Goal: Use online tool/utility: Utilize a website feature to perform a specific function

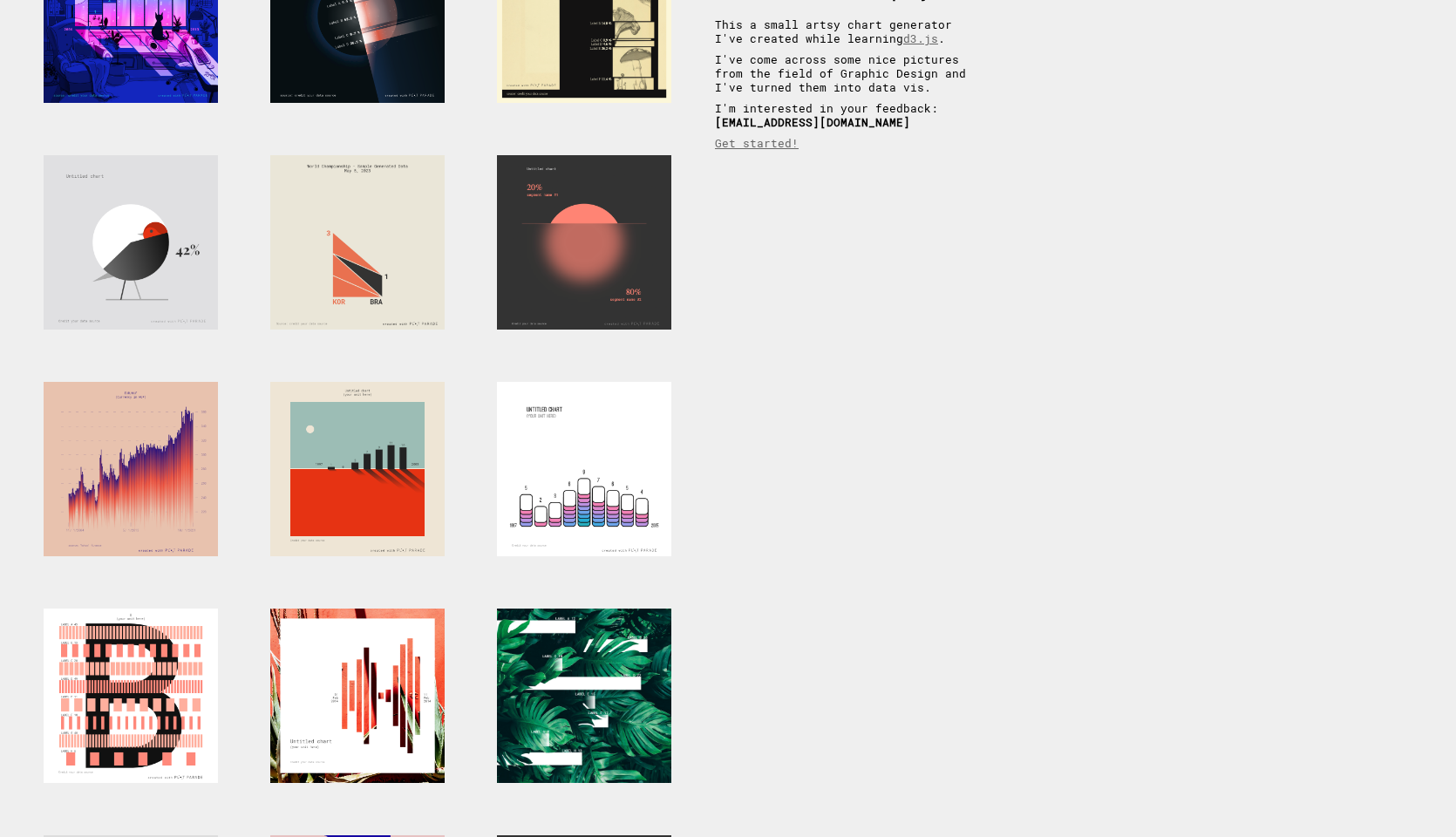
scroll to position [211, 0]
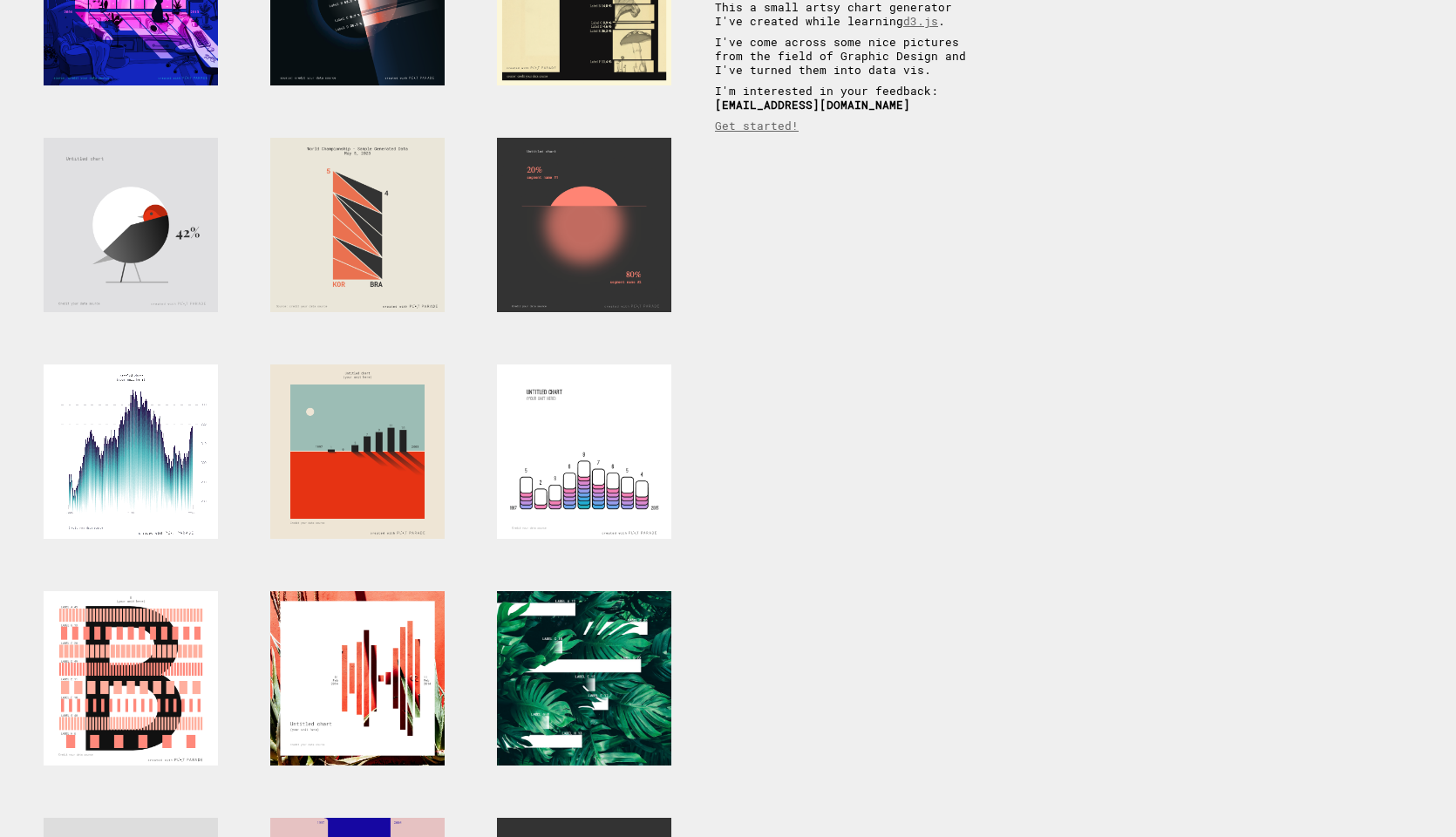
click at [147, 466] on div at bounding box center [130, 451] width 174 height 174
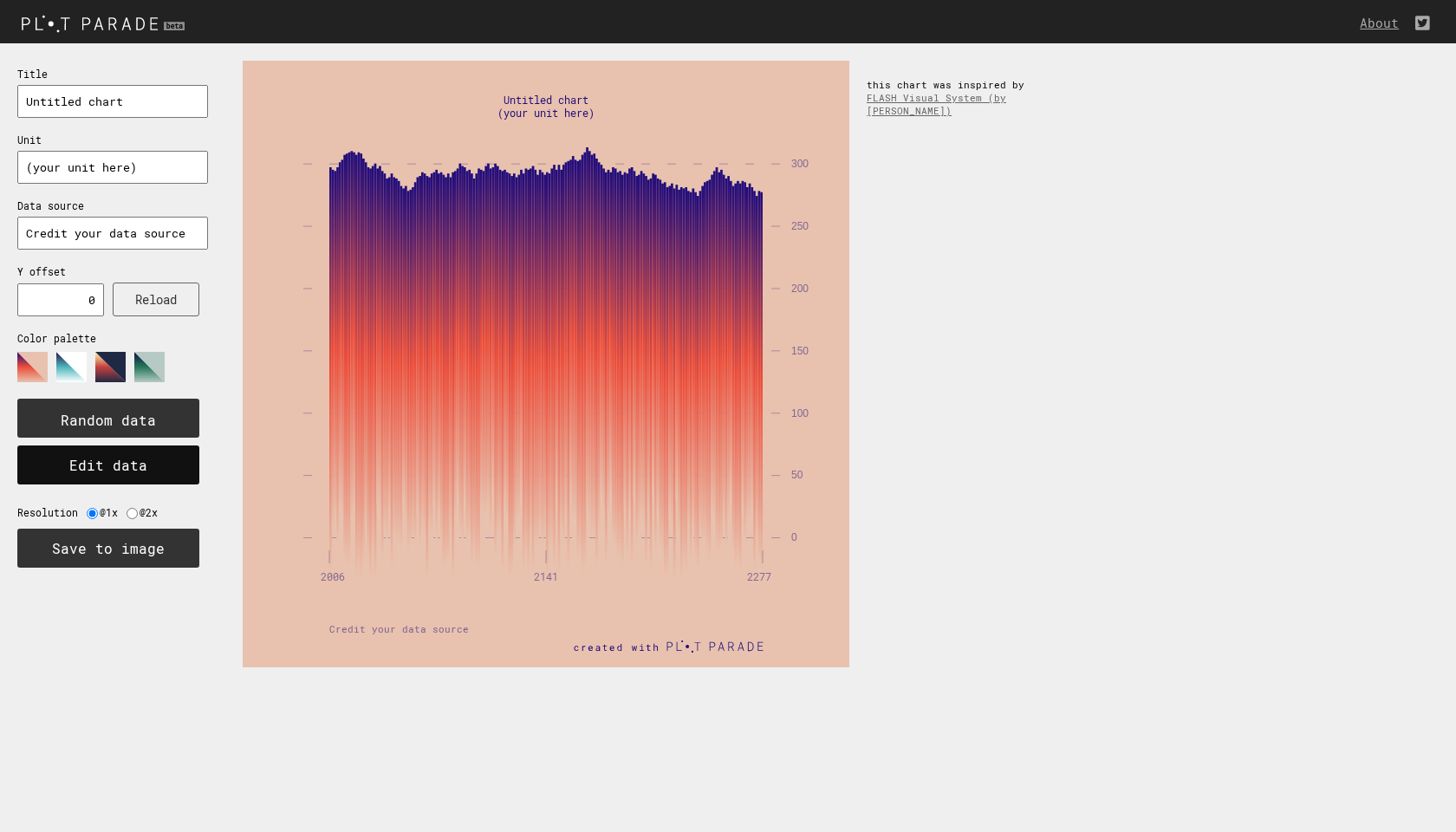
click at [126, 468] on button "Edit data" at bounding box center [108, 464] width 182 height 39
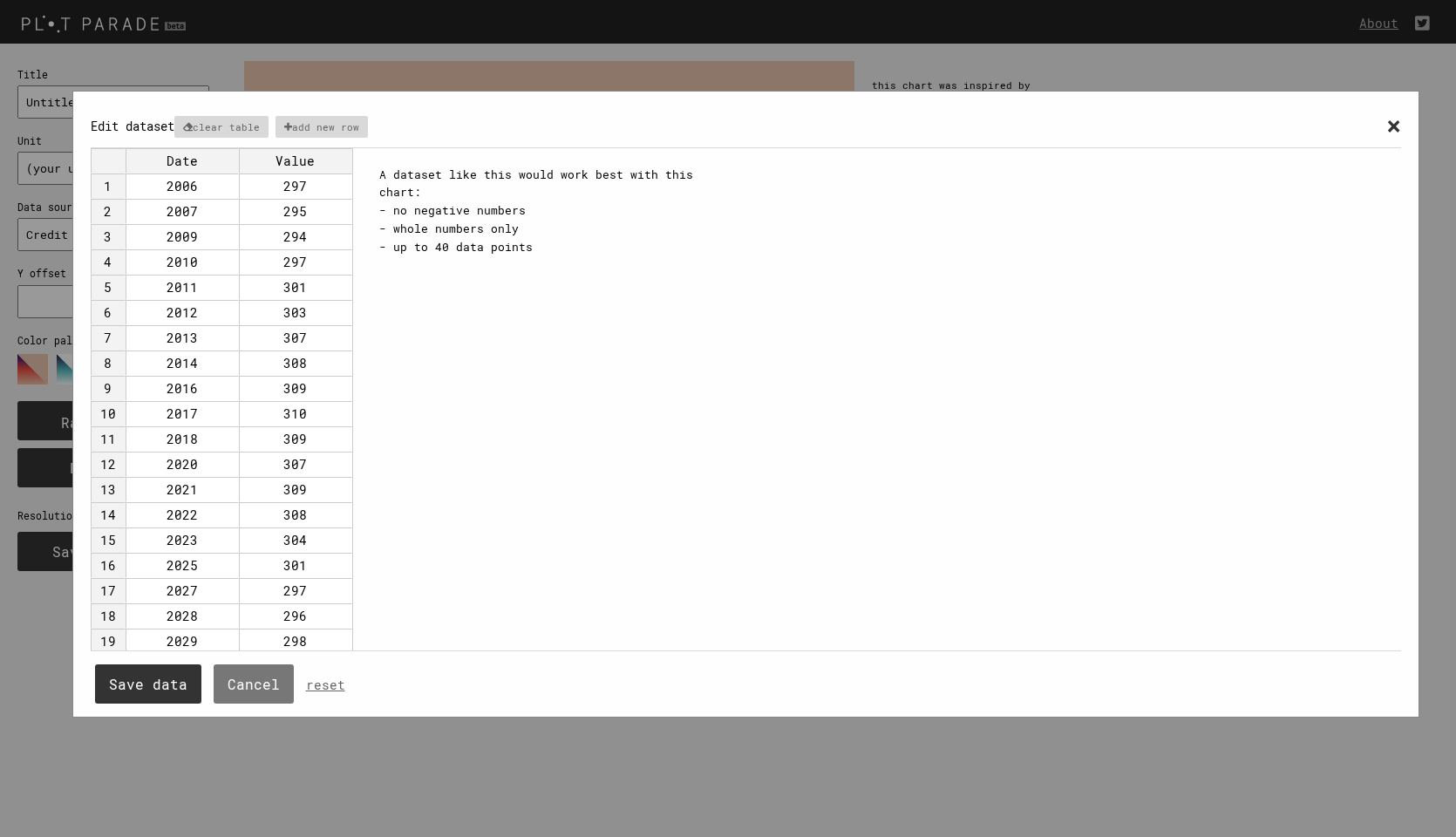
click at [182, 165] on td "Date" at bounding box center [182, 160] width 113 height 26
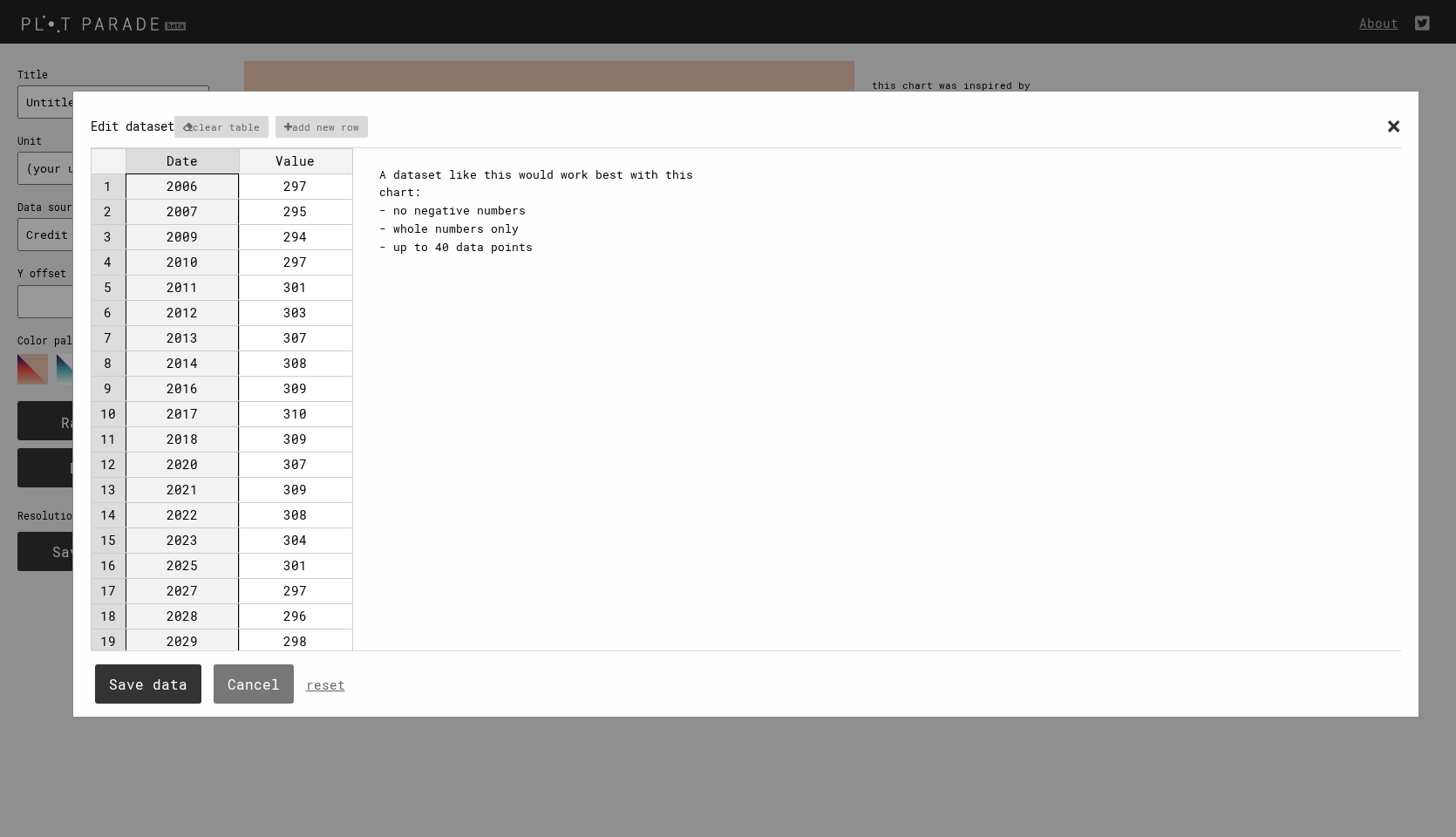
click at [198, 188] on td "2006" at bounding box center [182, 186] width 113 height 26
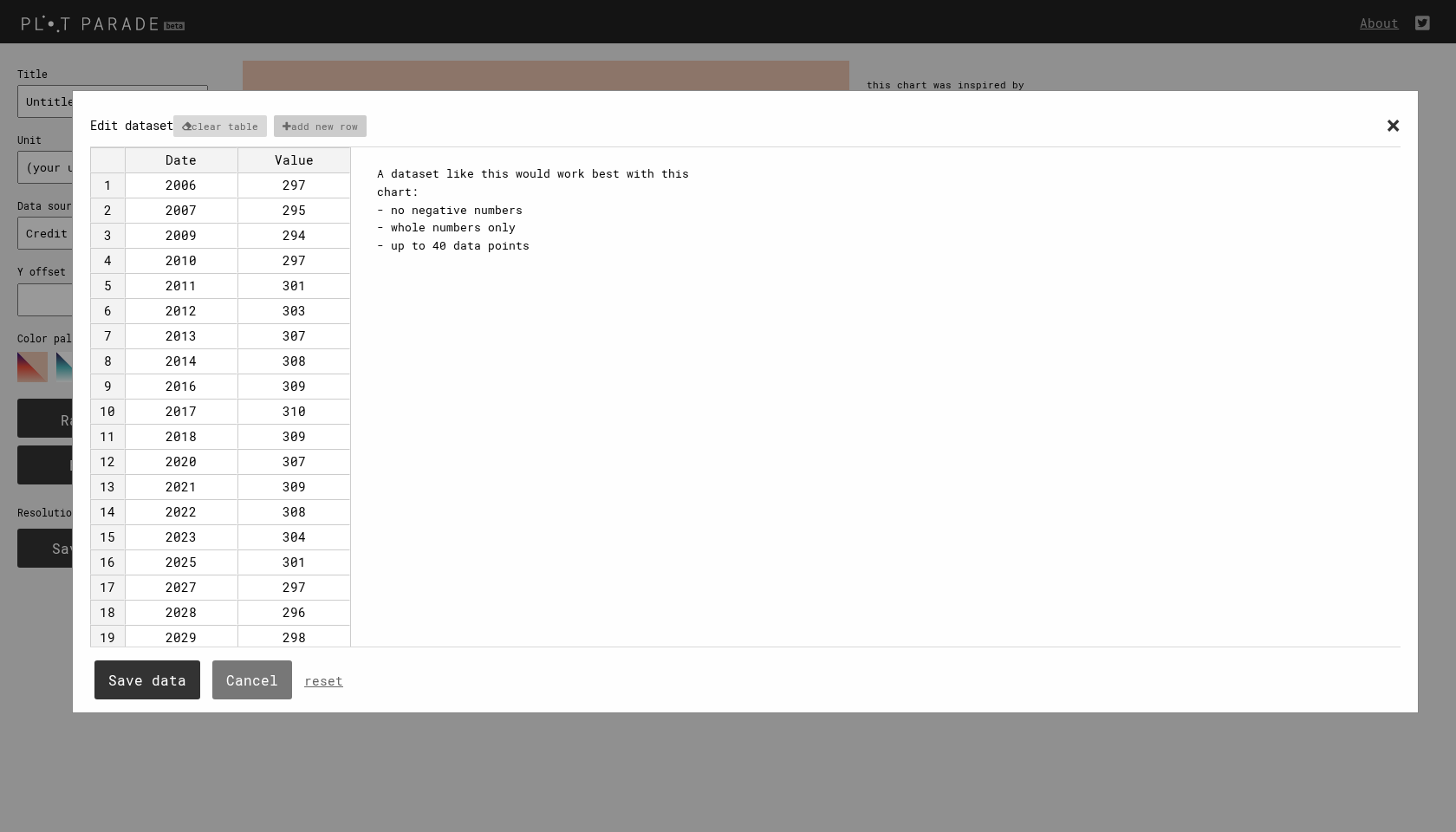
click at [333, 128] on p "add new row" at bounding box center [319, 126] width 92 height 22
click at [260, 136] on p "clear table" at bounding box center [220, 126] width 93 height 22
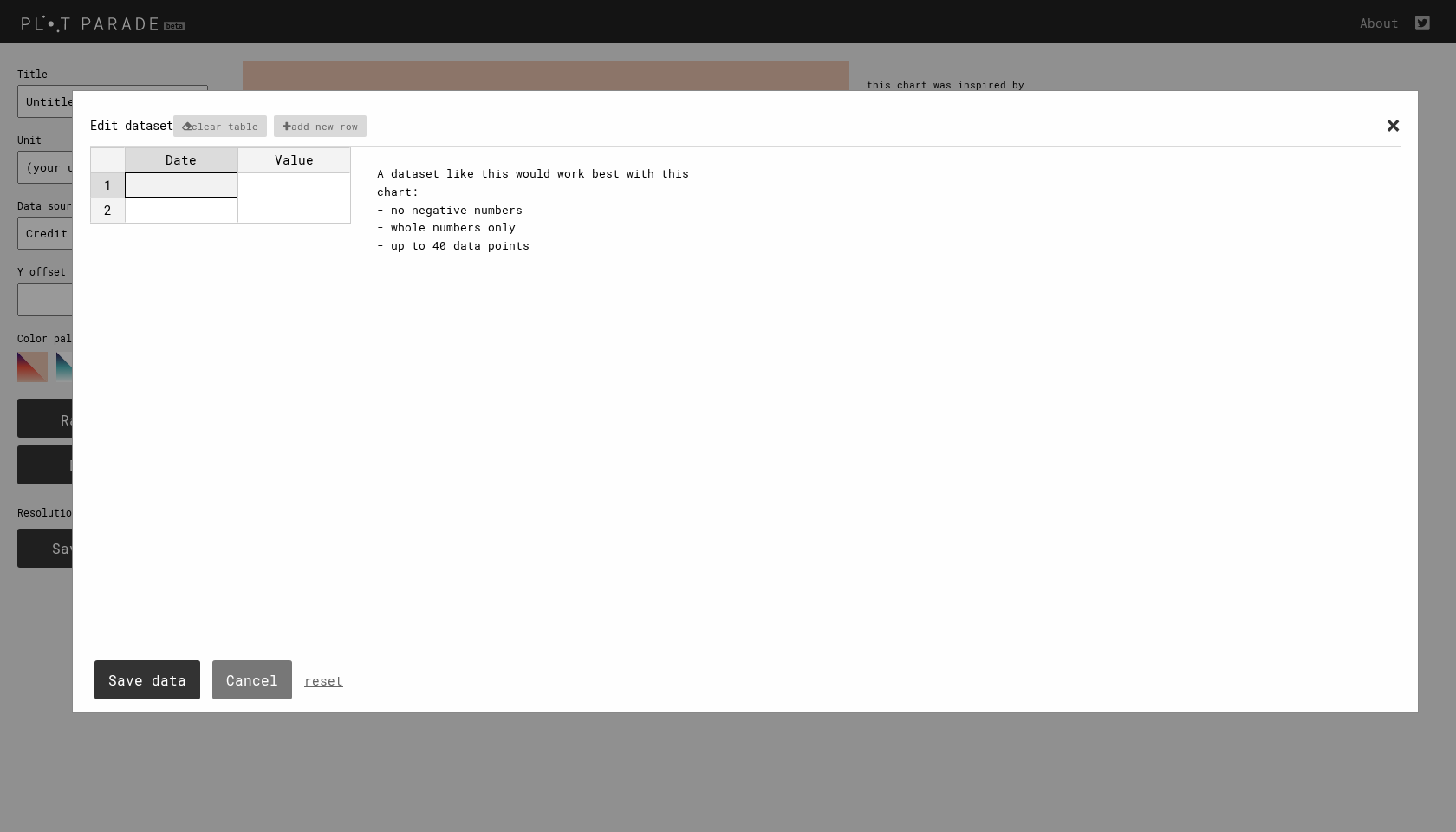
click at [193, 182] on td at bounding box center [181, 185] width 113 height 26
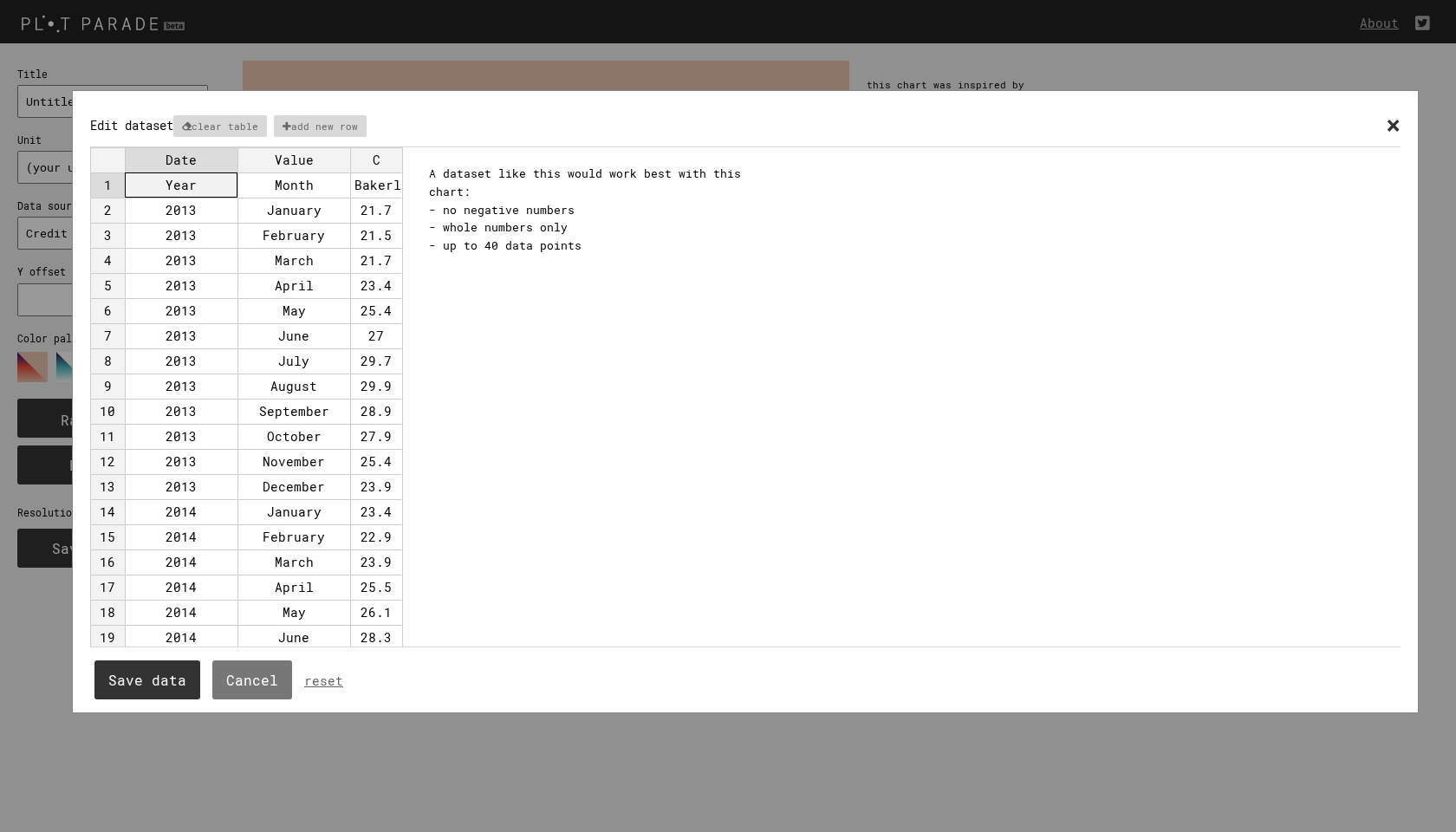
click at [108, 189] on td "1" at bounding box center [106, 185] width 34 height 26
click at [107, 194] on td "1" at bounding box center [106, 185] width 34 height 26
click at [372, 178] on td at bounding box center [376, 185] width 52 height 26
click at [238, 125] on p "clear table" at bounding box center [220, 126] width 93 height 22
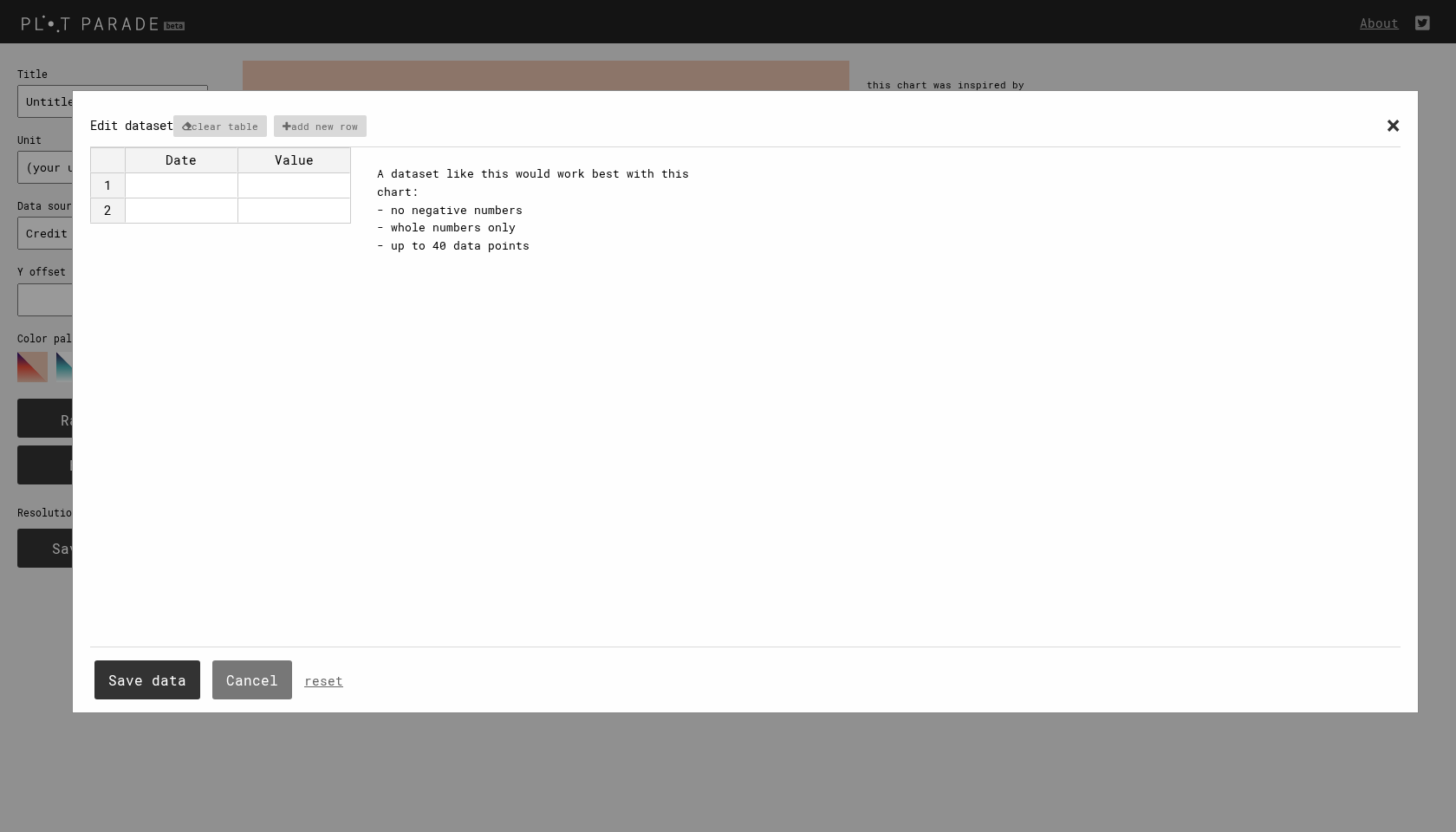
click at [182, 184] on td at bounding box center [181, 185] width 113 height 26
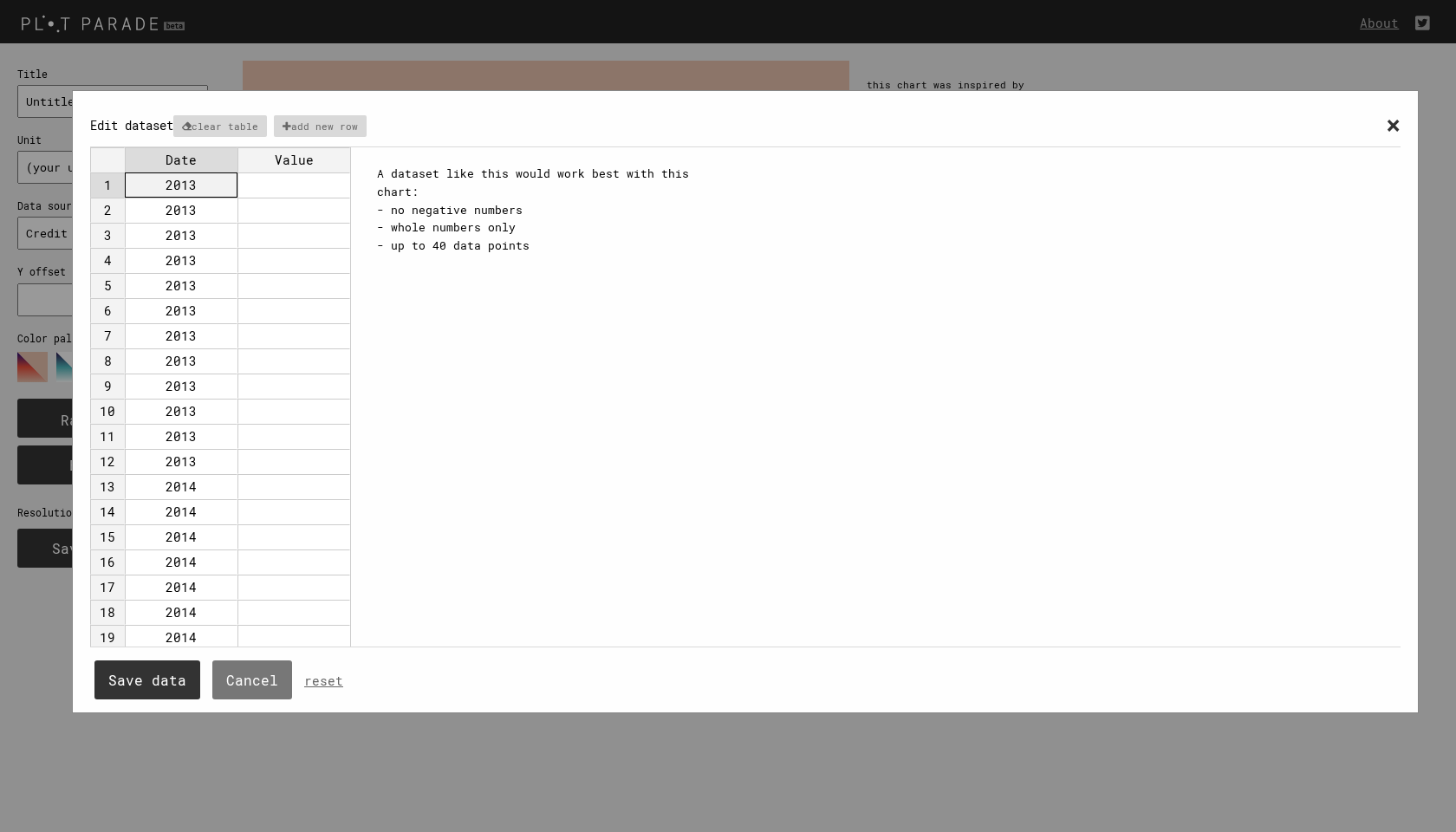
click at [315, 180] on td at bounding box center [294, 185] width 113 height 26
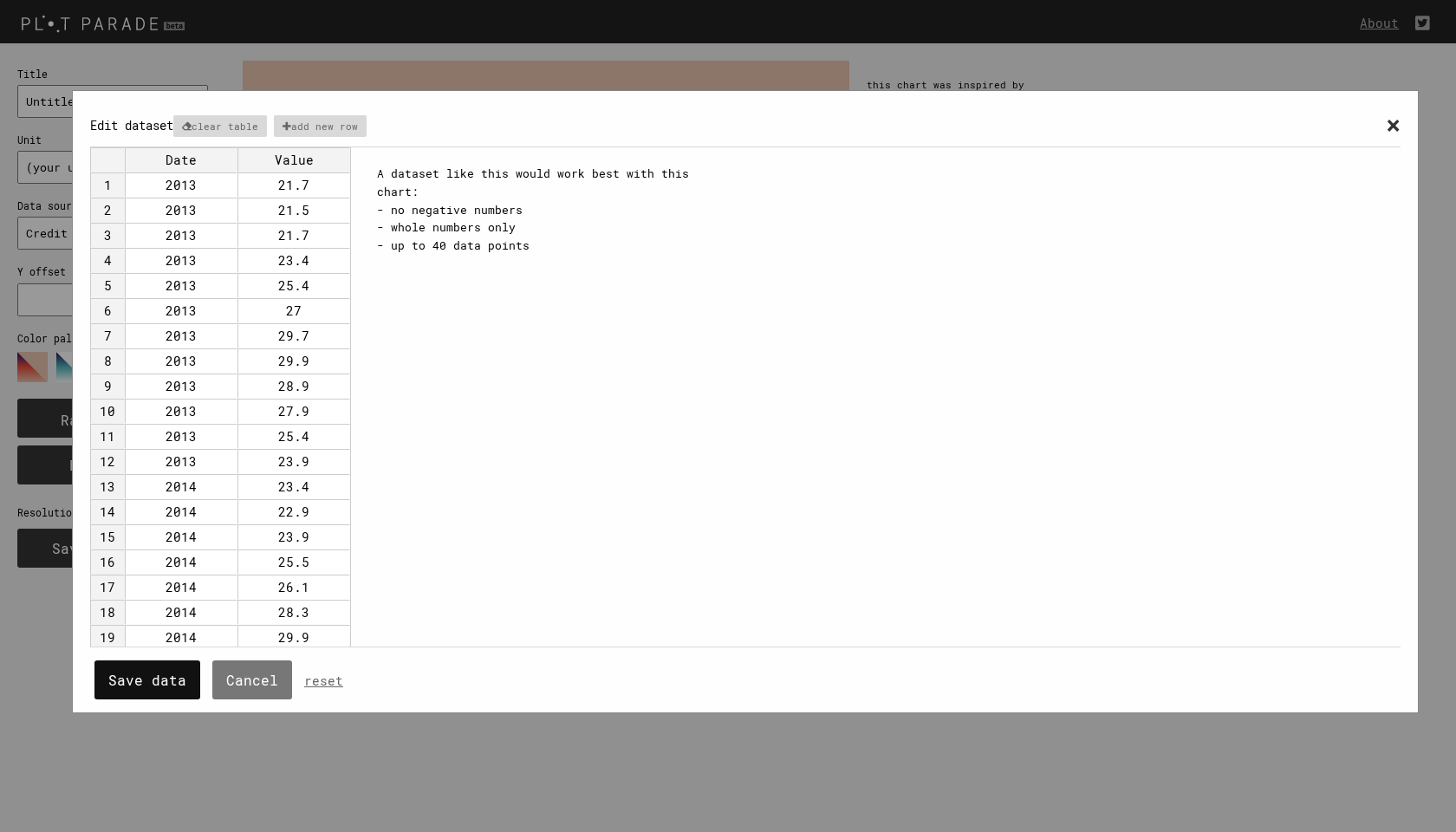
click at [151, 682] on button "Save data" at bounding box center [147, 680] width 106 height 39
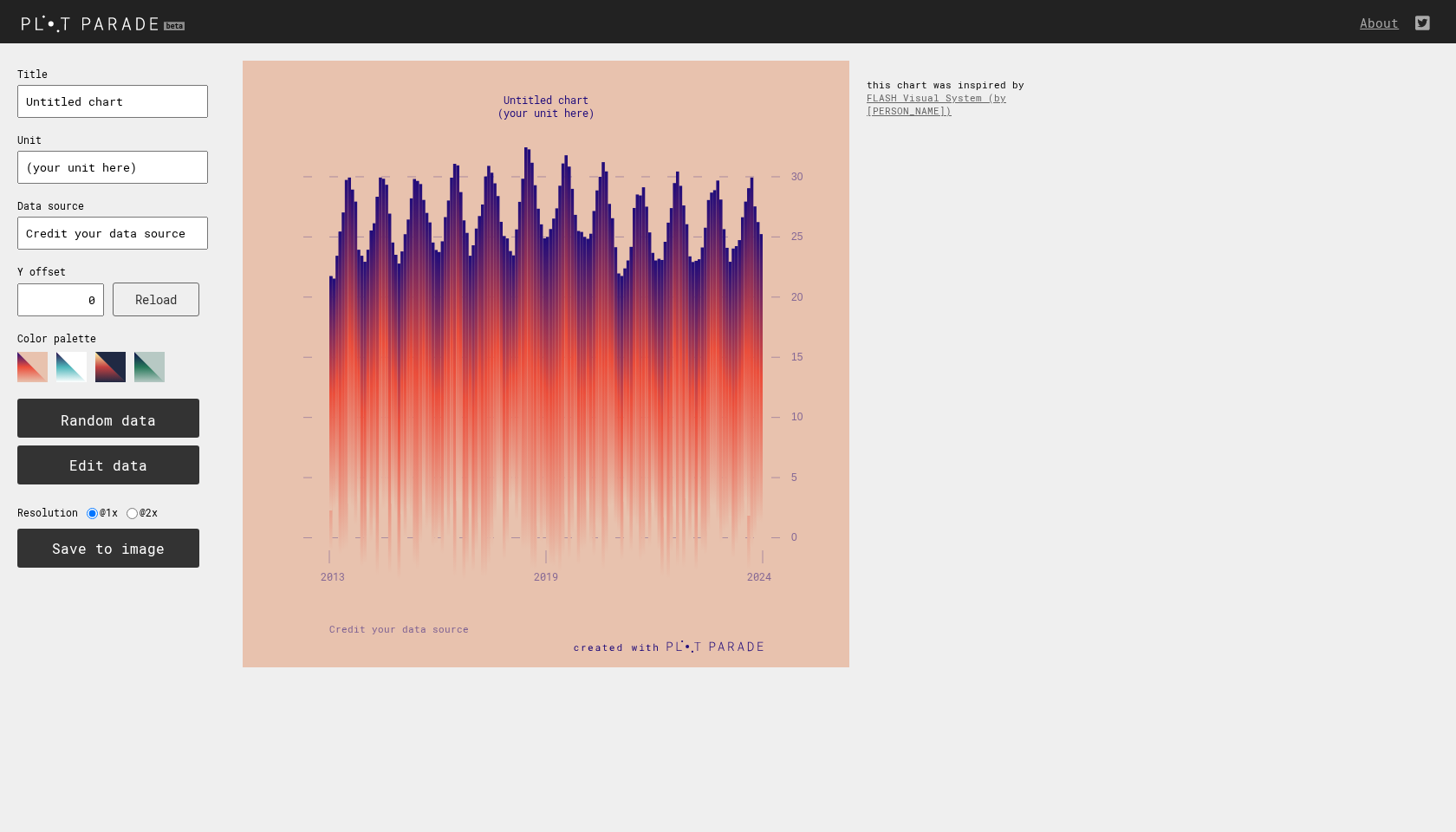
click at [157, 18] on img at bounding box center [105, 23] width 210 height 29
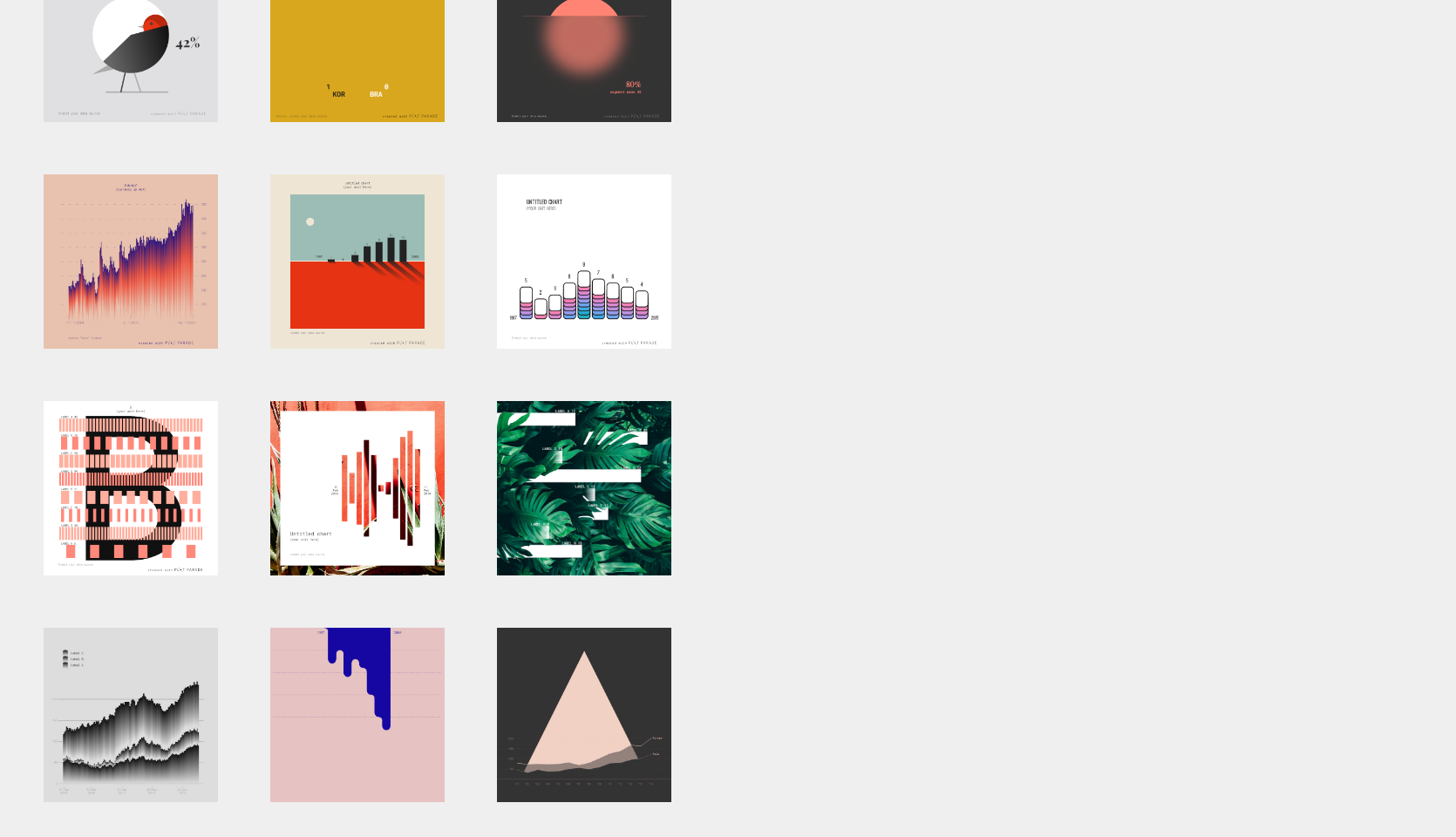
scroll to position [414, 0]
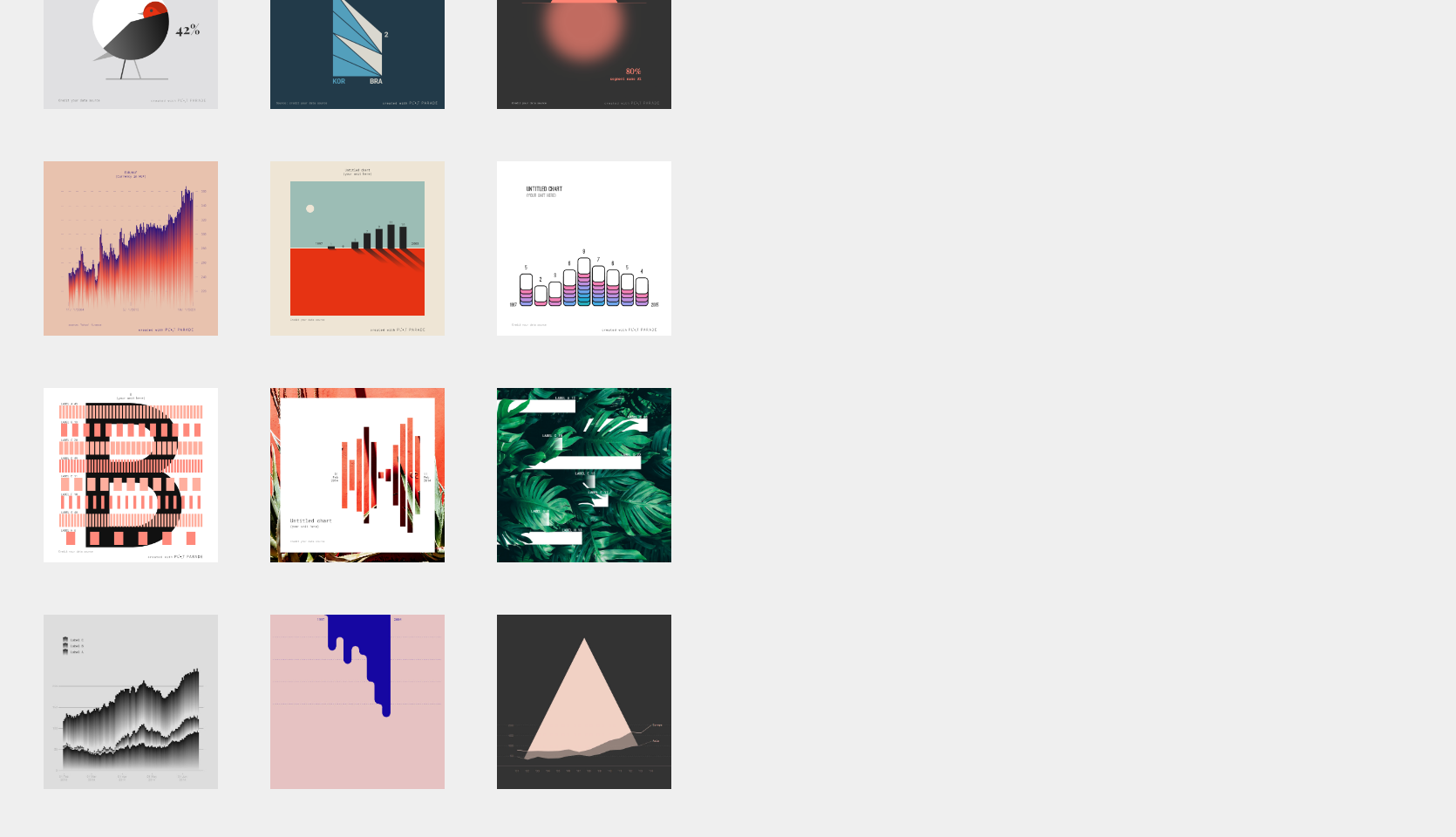
click at [364, 86] on div at bounding box center [357, 21] width 174 height 174
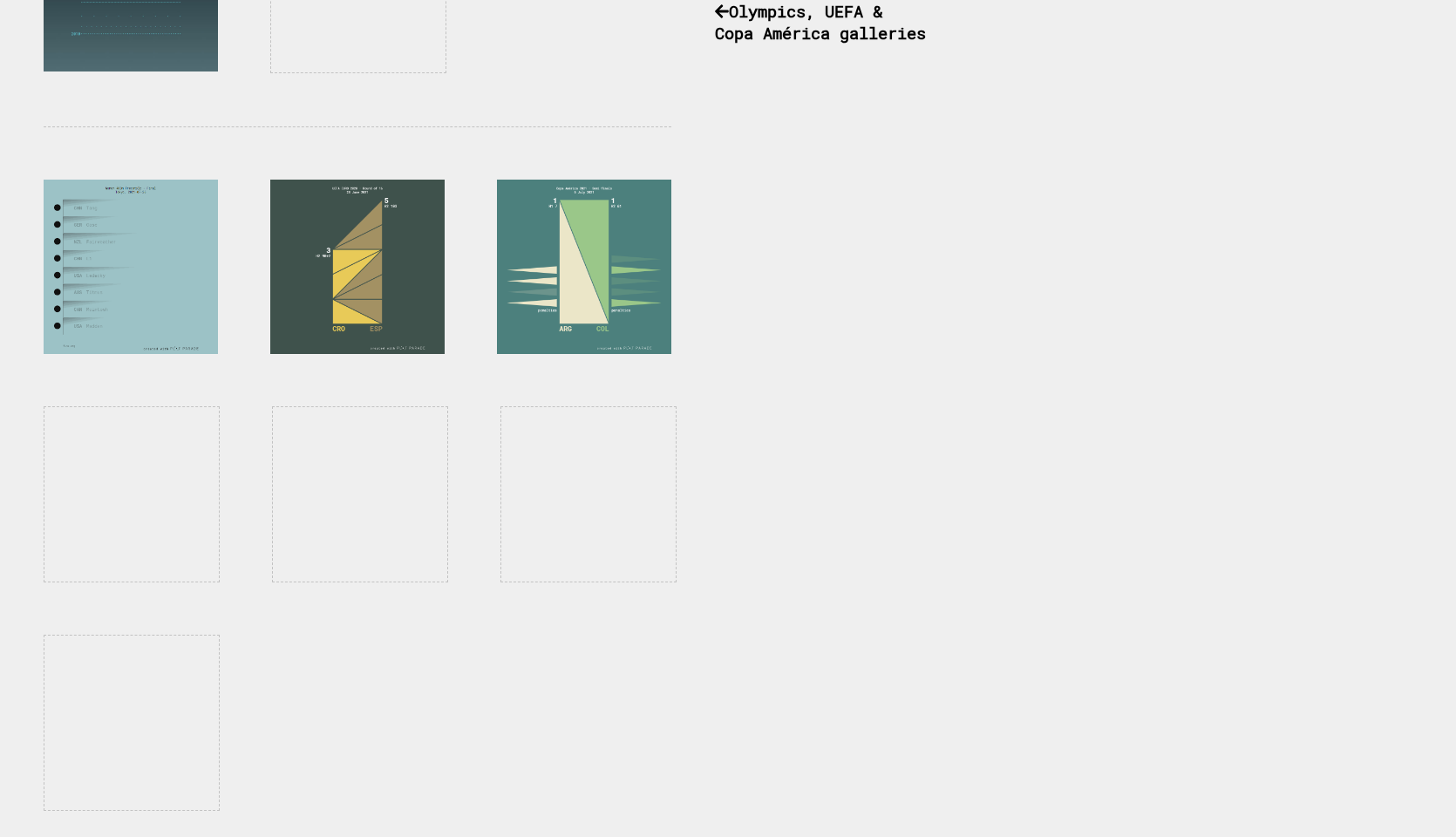
scroll to position [1358, 0]
click at [185, 243] on div at bounding box center [130, 266] width 174 height 174
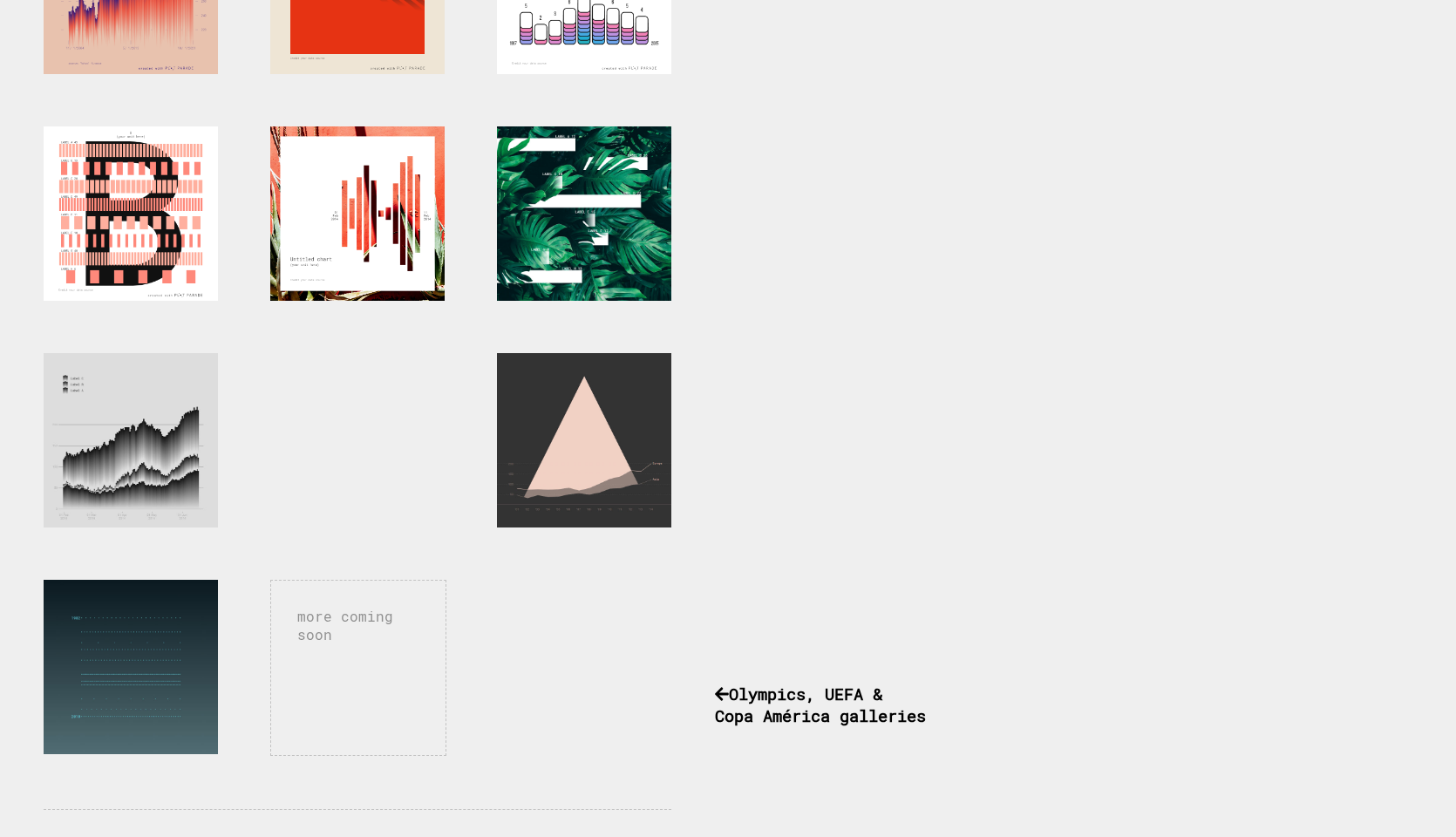
scroll to position [669, 0]
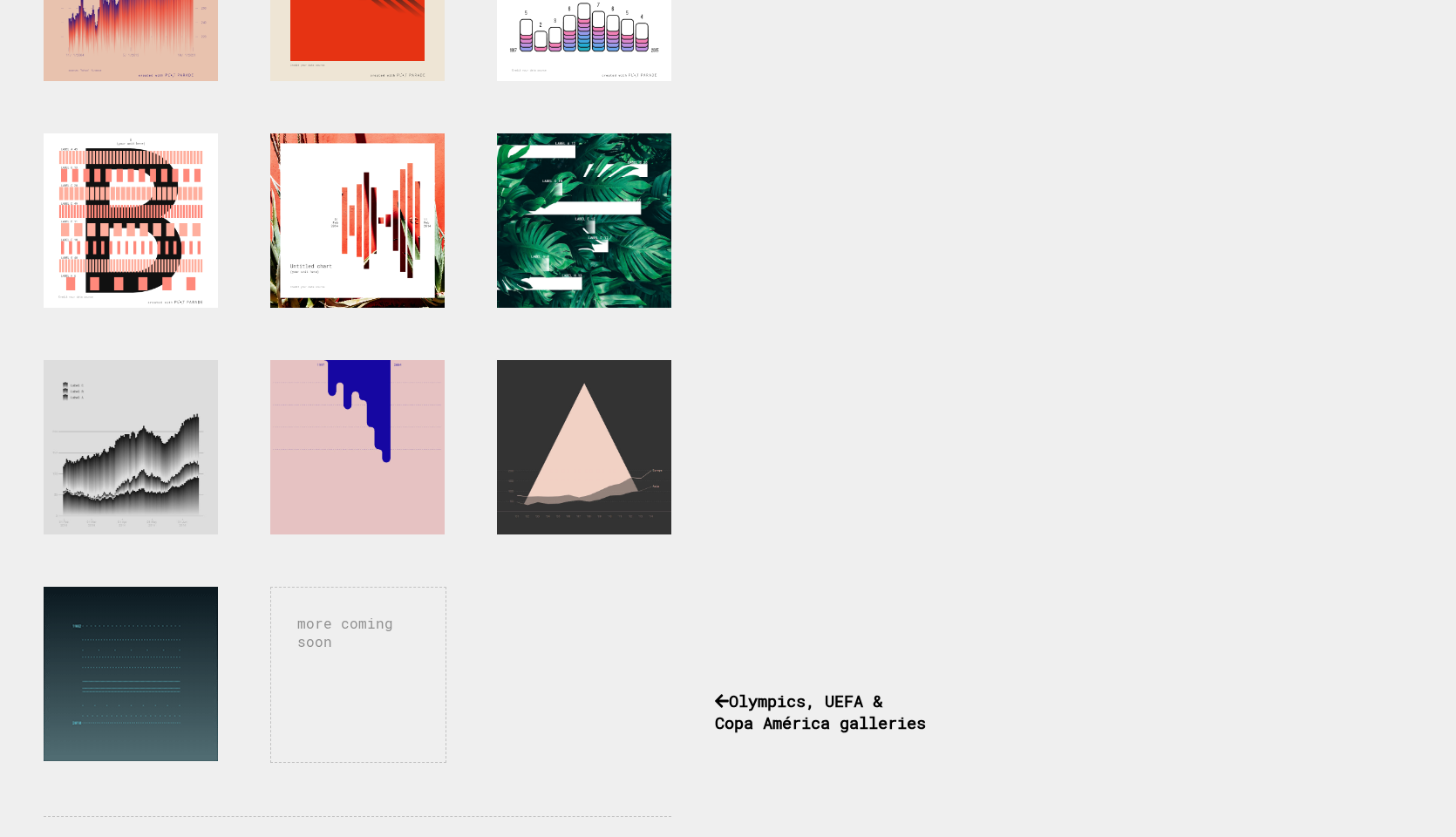
click at [166, 730] on div at bounding box center [130, 673] width 174 height 174
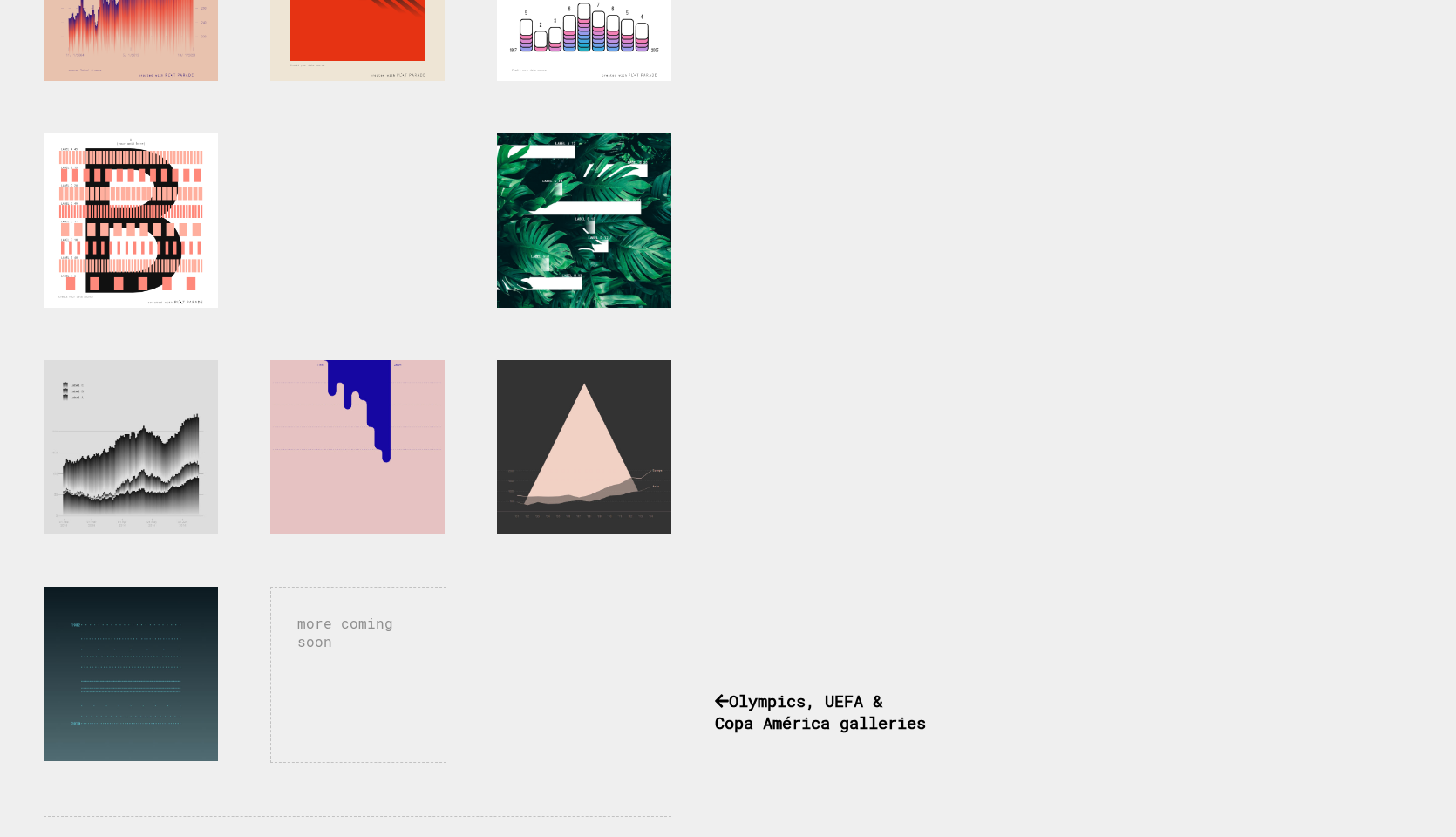
scroll to position [610, 0]
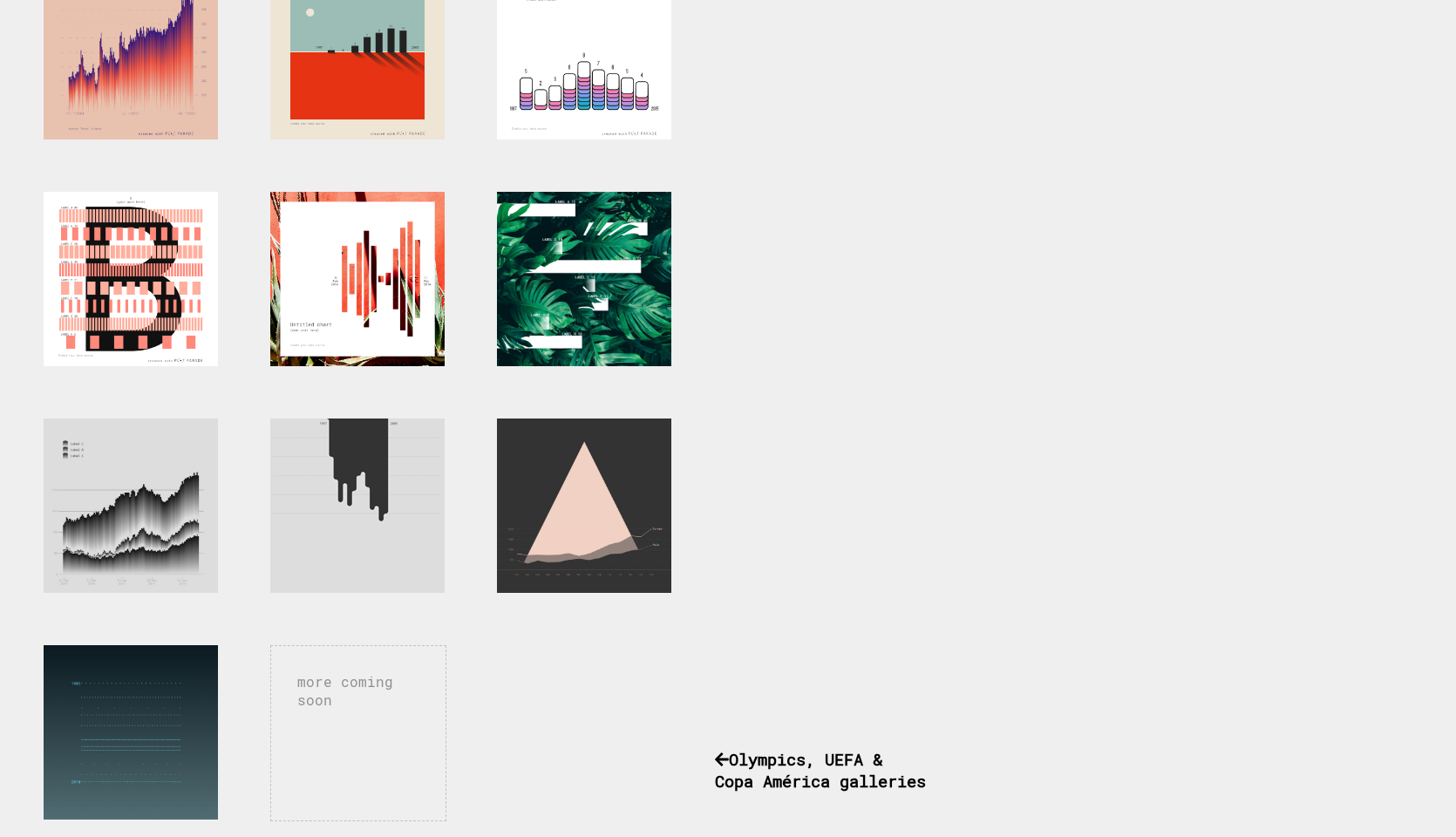
click at [391, 459] on div at bounding box center [357, 505] width 174 height 174
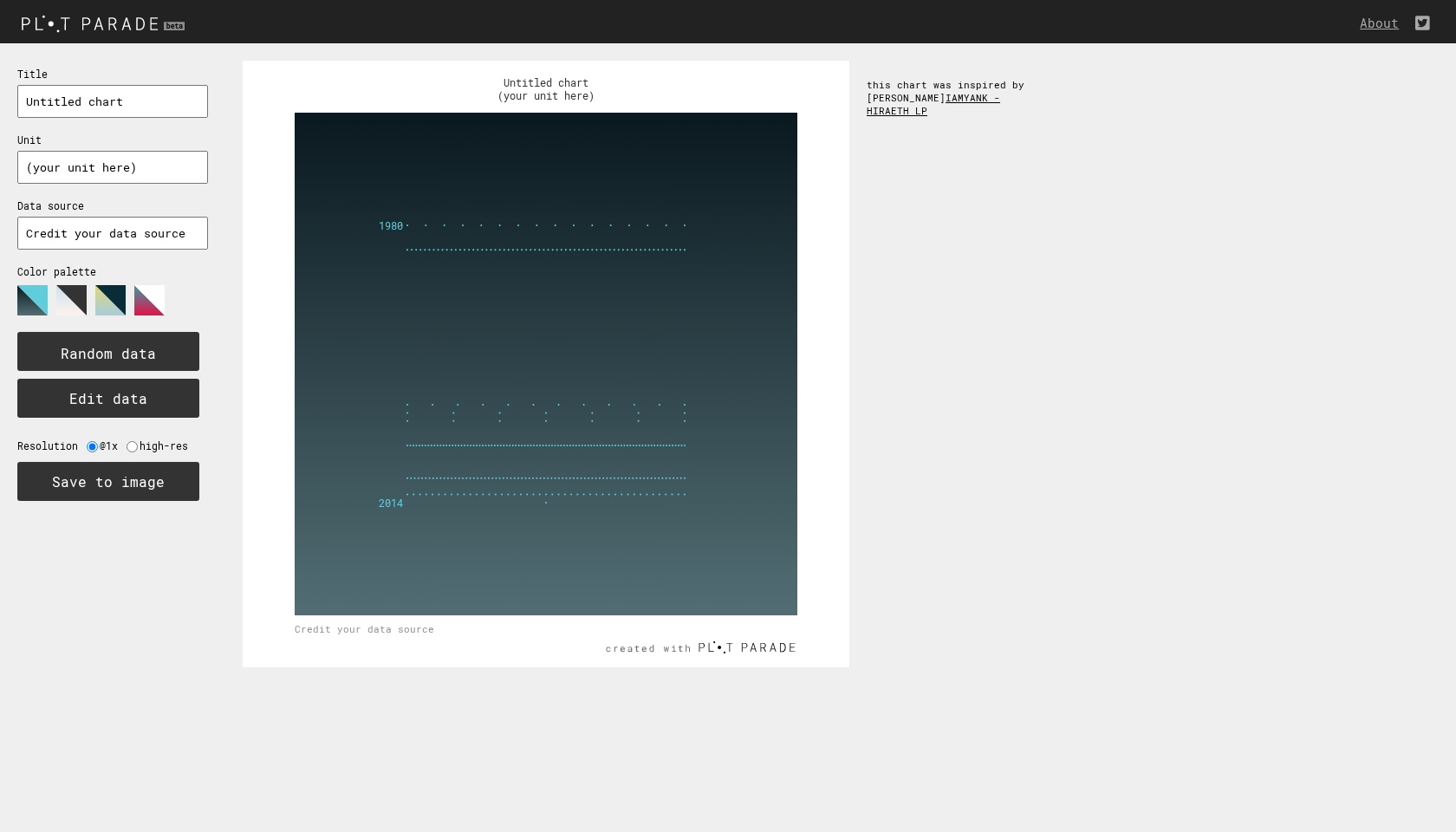
click at [906, 107] on link "IAMYANK - HIRAETH LP" at bounding box center [933, 104] width 134 height 26
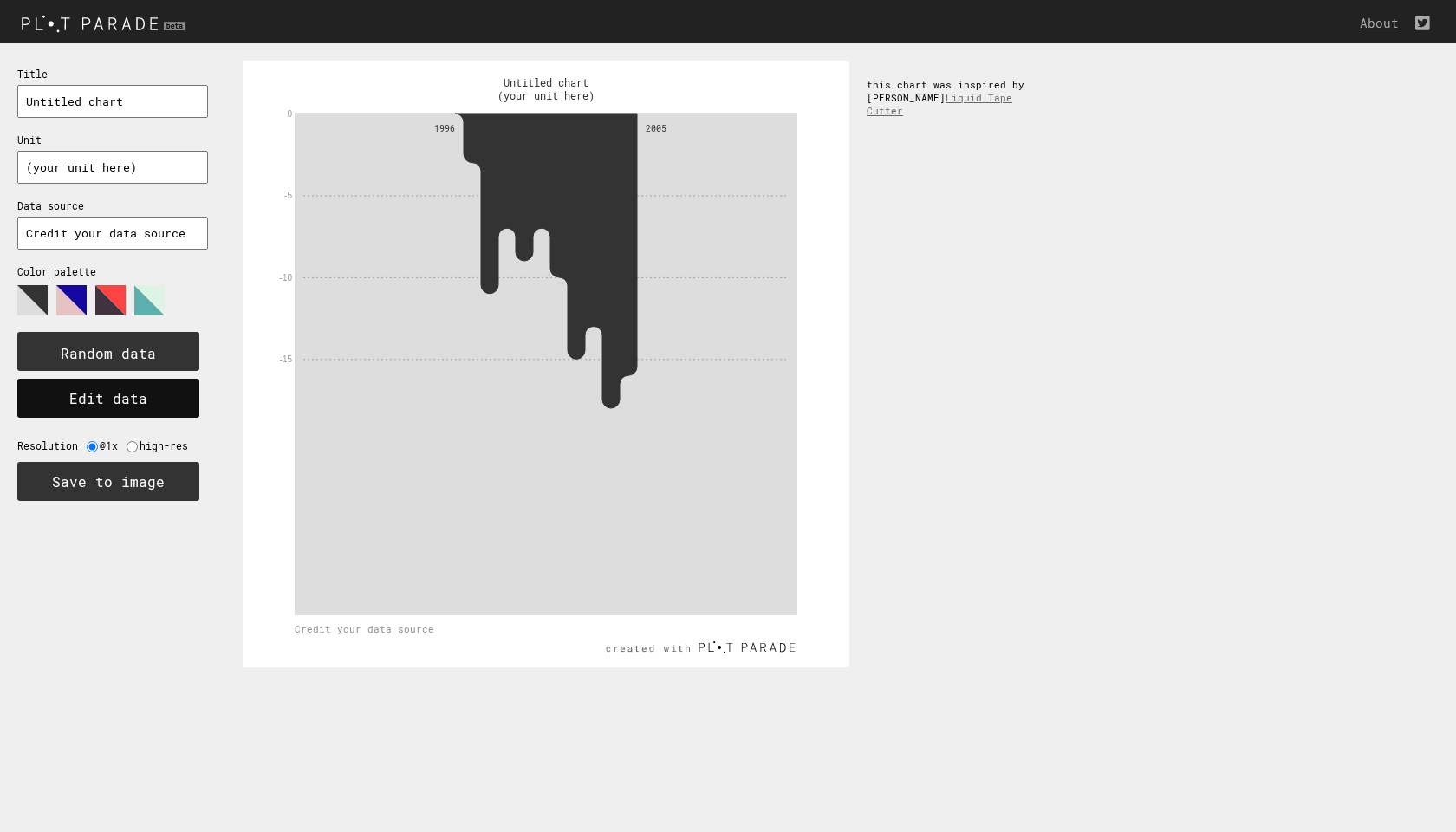
click at [174, 392] on button "Edit data" at bounding box center [108, 398] width 182 height 39
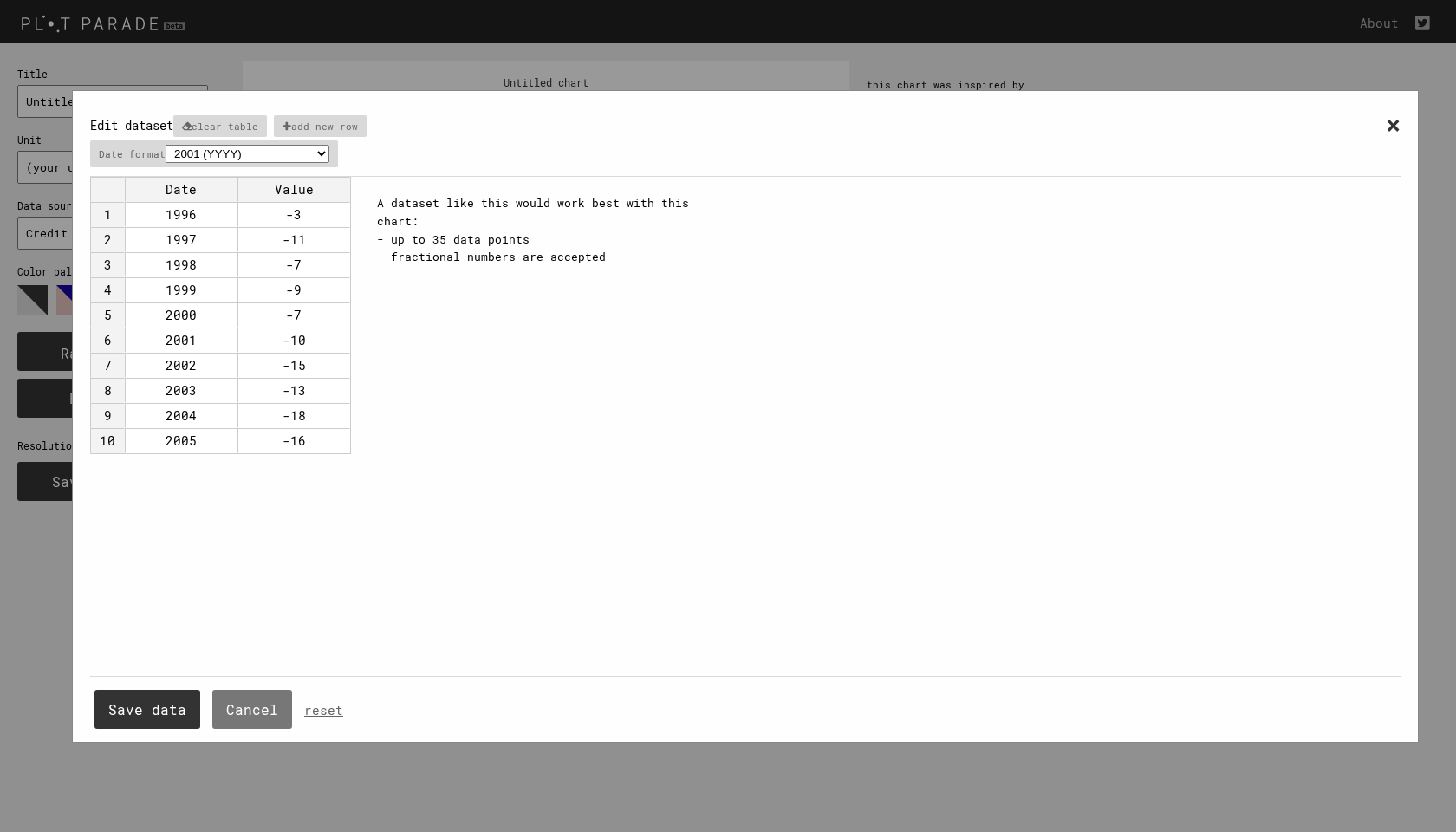
click at [499, 81] on div "× Edit dataset clear table add new row Date format 2001 (YYYY) 04/2001 (MM/YYYY…" at bounding box center [745, 433] width 1491 height 866
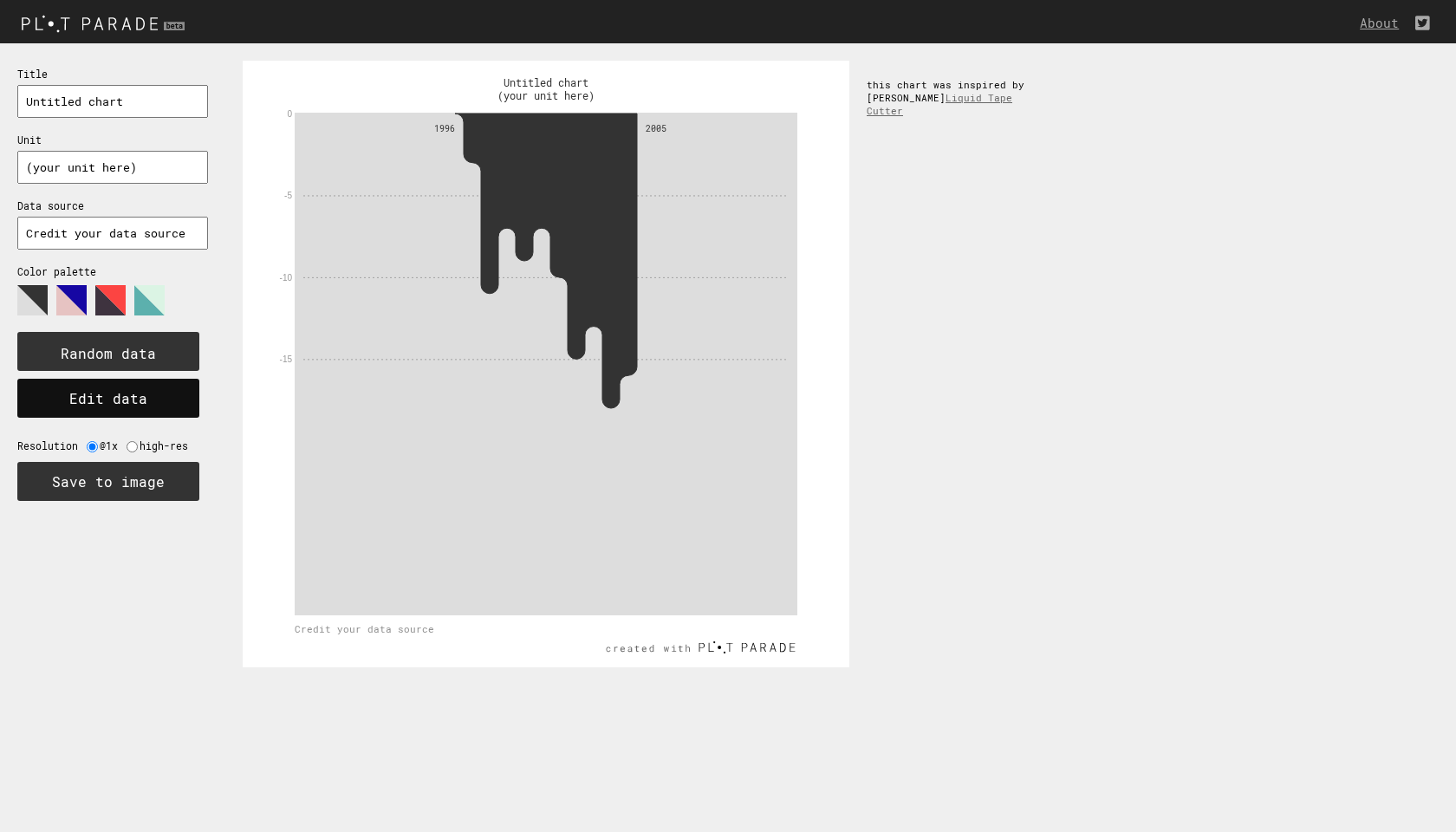
click at [114, 394] on button "Edit data" at bounding box center [108, 398] width 182 height 39
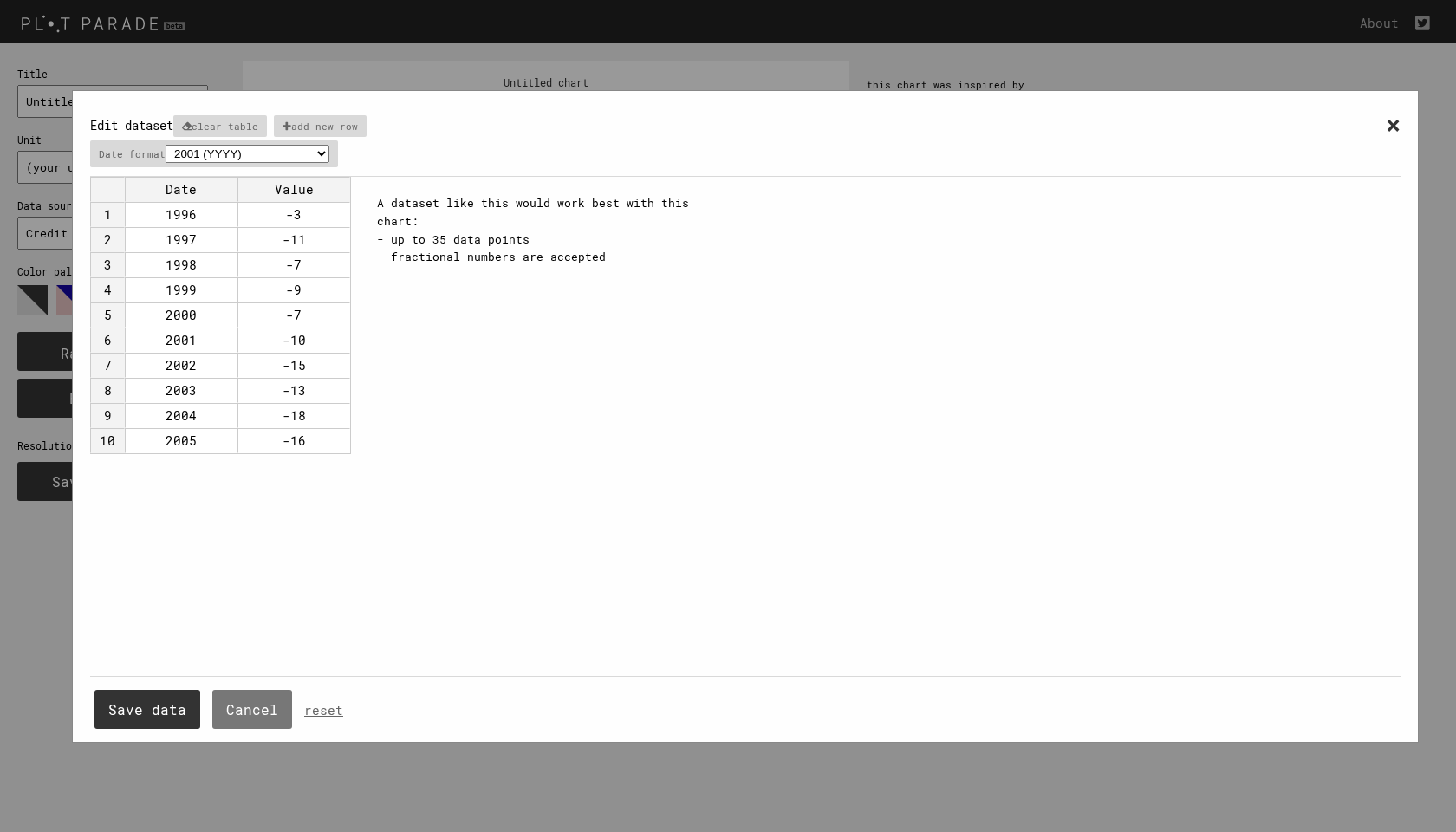
click at [170, 193] on td "Date" at bounding box center [181, 189] width 113 height 26
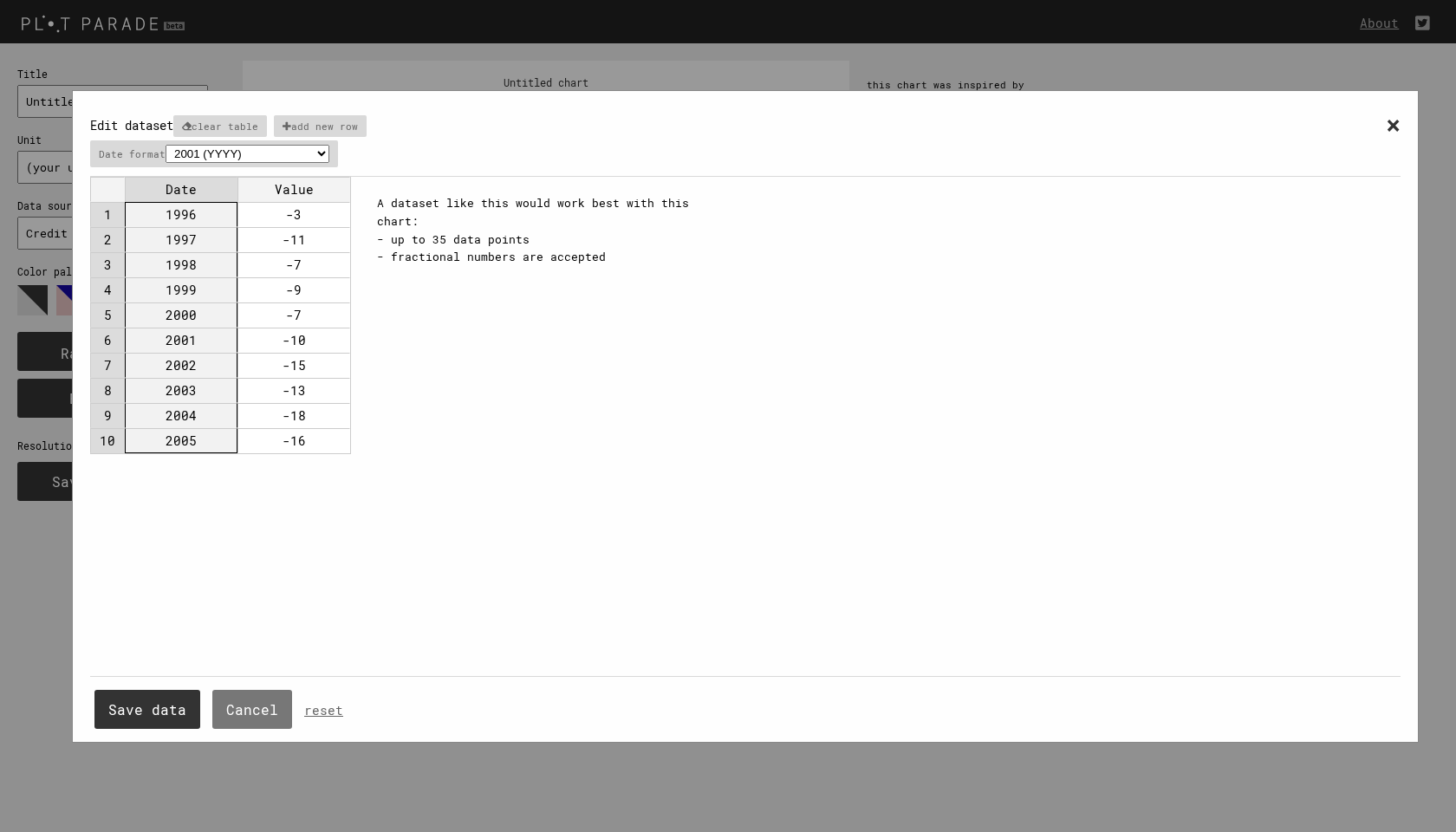
click at [171, 217] on td "1996" at bounding box center [181, 215] width 113 height 26
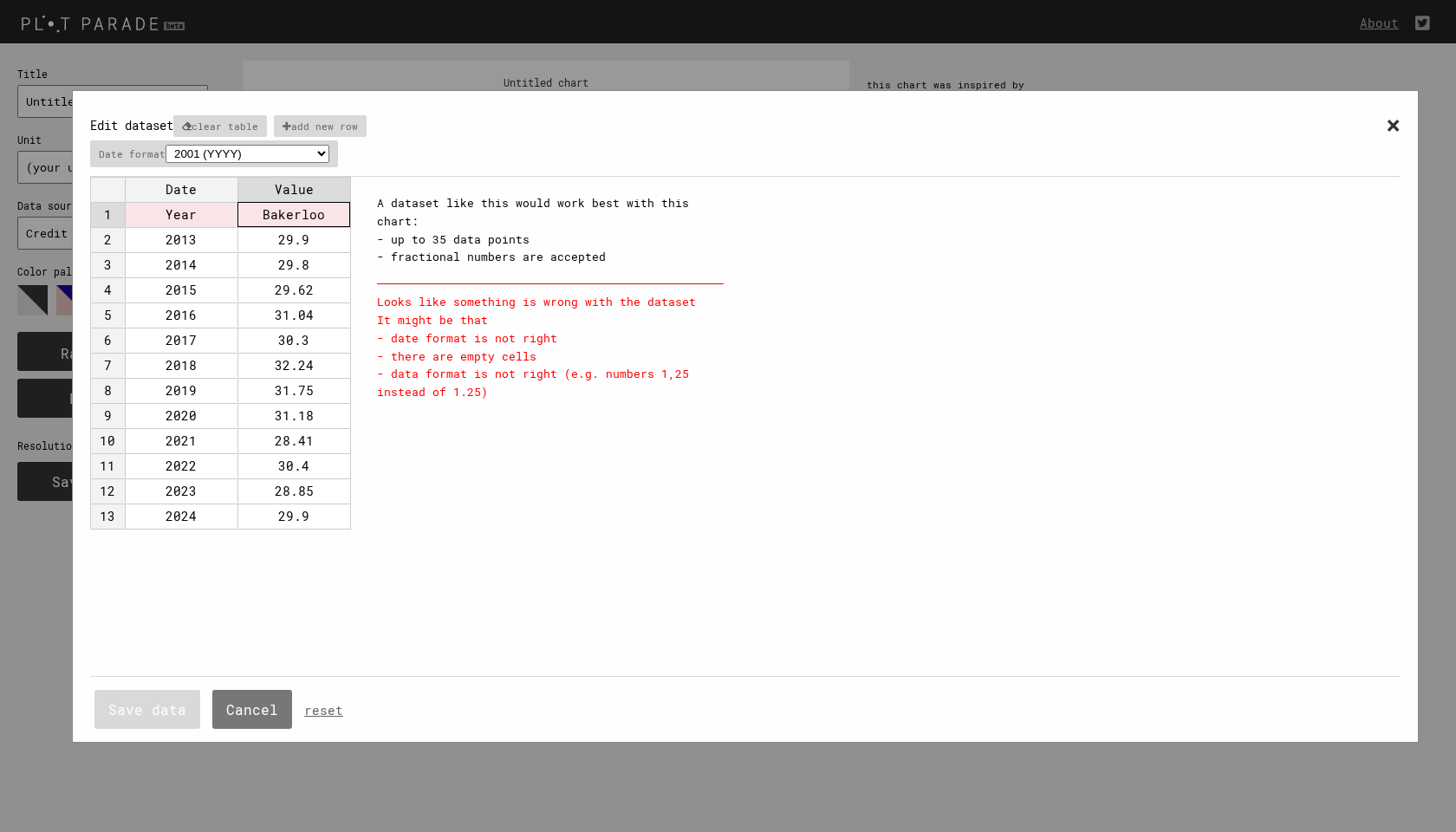
click at [270, 213] on td "Bakerloo" at bounding box center [294, 215] width 113 height 26
drag, startPoint x: 249, startPoint y: 208, endPoint x: 117, endPoint y: 209, distance: 132.0
click at [117, 209] on tr "1 Year Bakerloo" at bounding box center [220, 215] width 260 height 26
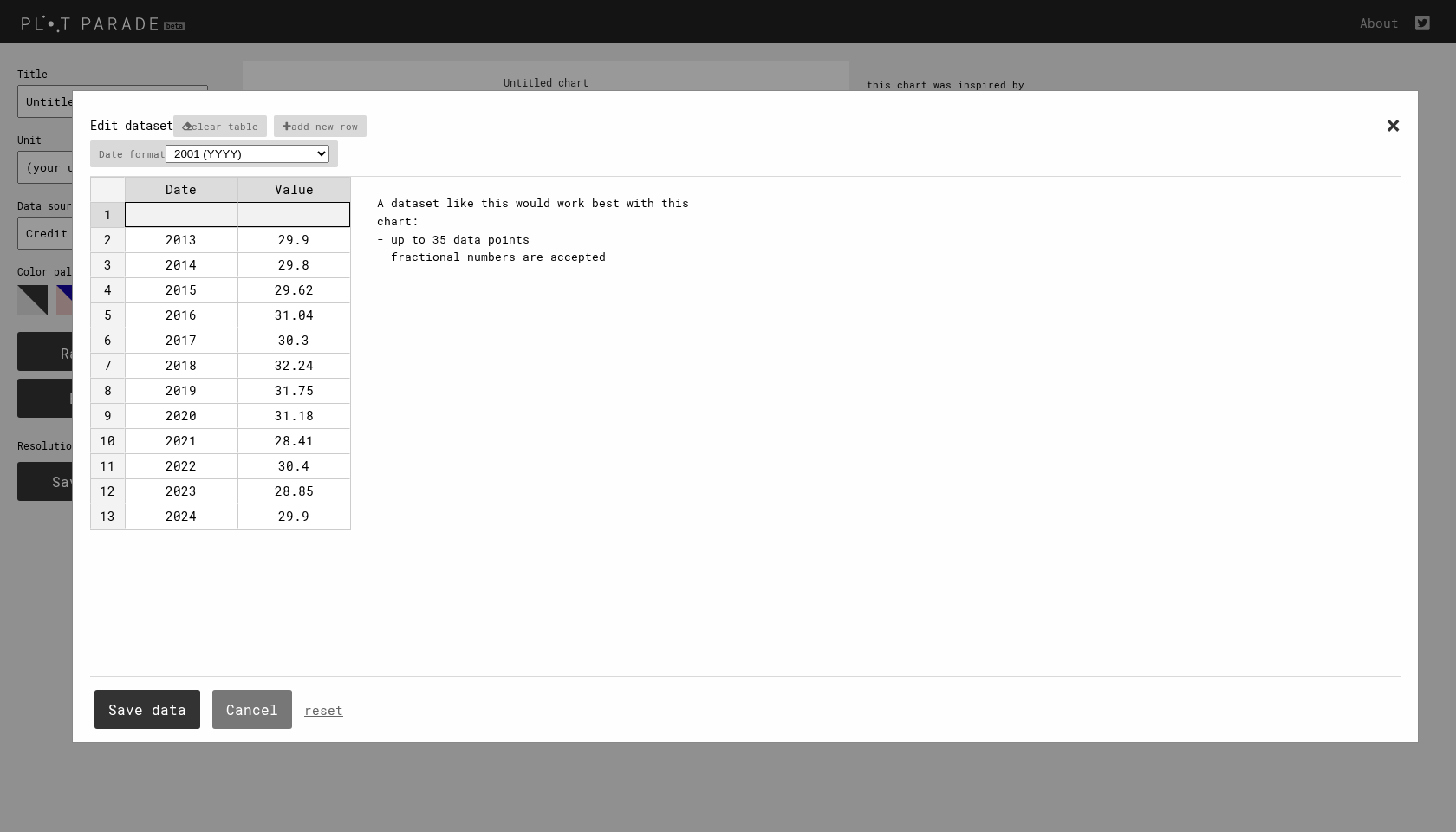
click at [117, 209] on td "1" at bounding box center [106, 215] width 34 height 26
click at [156, 702] on button "Save data" at bounding box center [147, 709] width 106 height 39
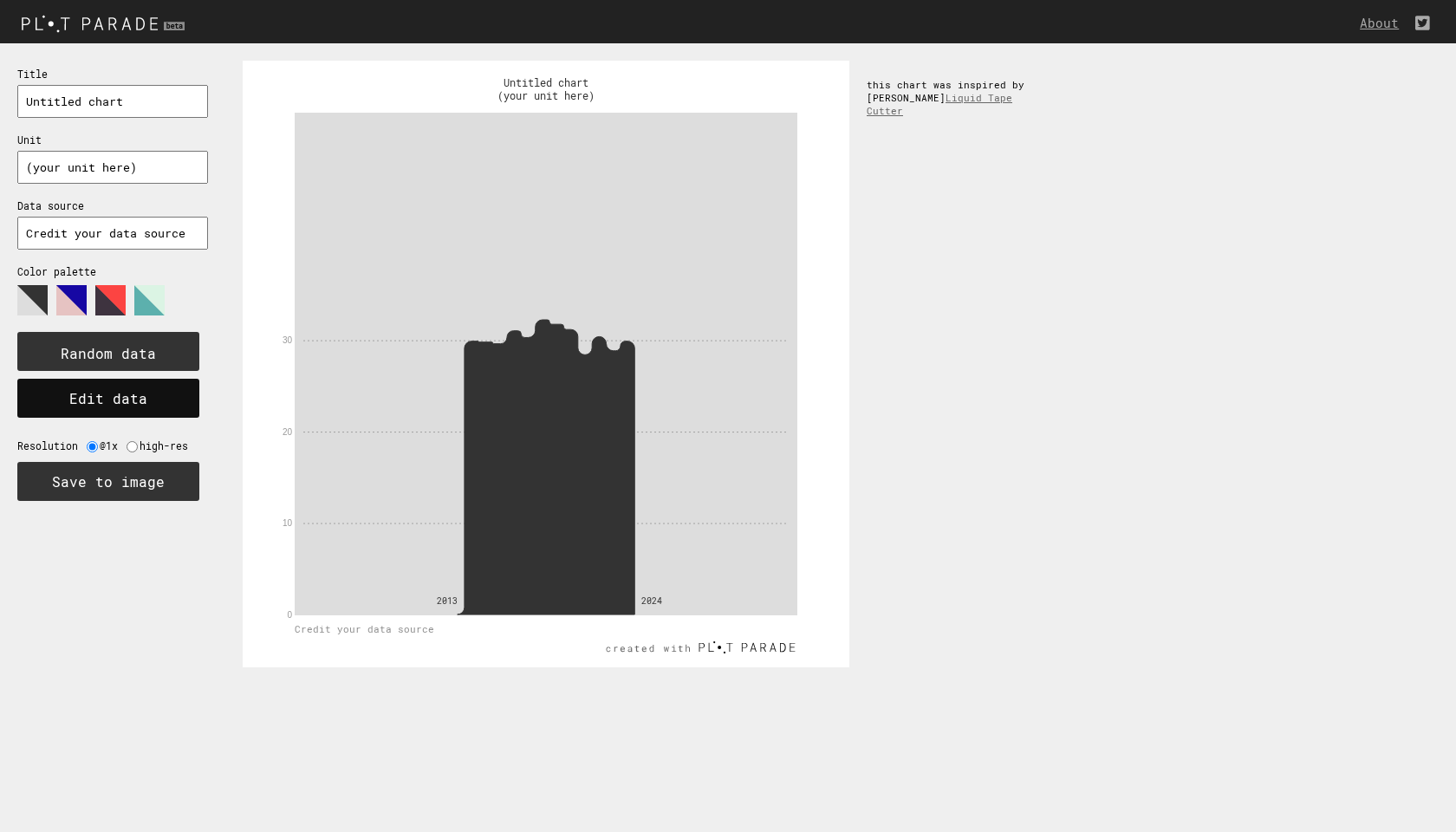
click at [138, 387] on button "Edit data" at bounding box center [108, 398] width 182 height 39
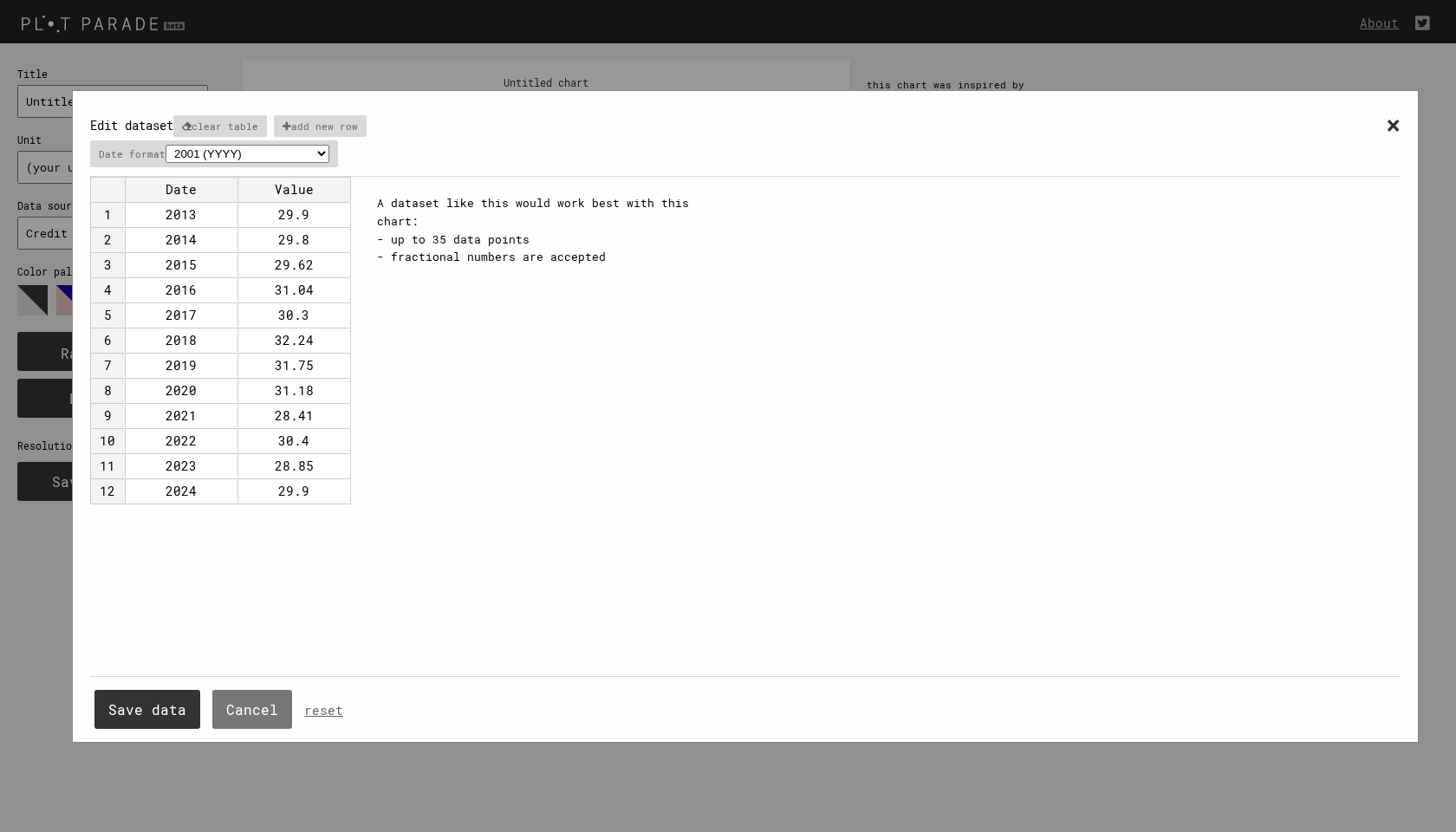
click at [64, 548] on div "× Edit dataset clear table add new row Date format 2001 (YYYY) 04/2001 (MM/YYYY…" at bounding box center [745, 433] width 1491 height 866
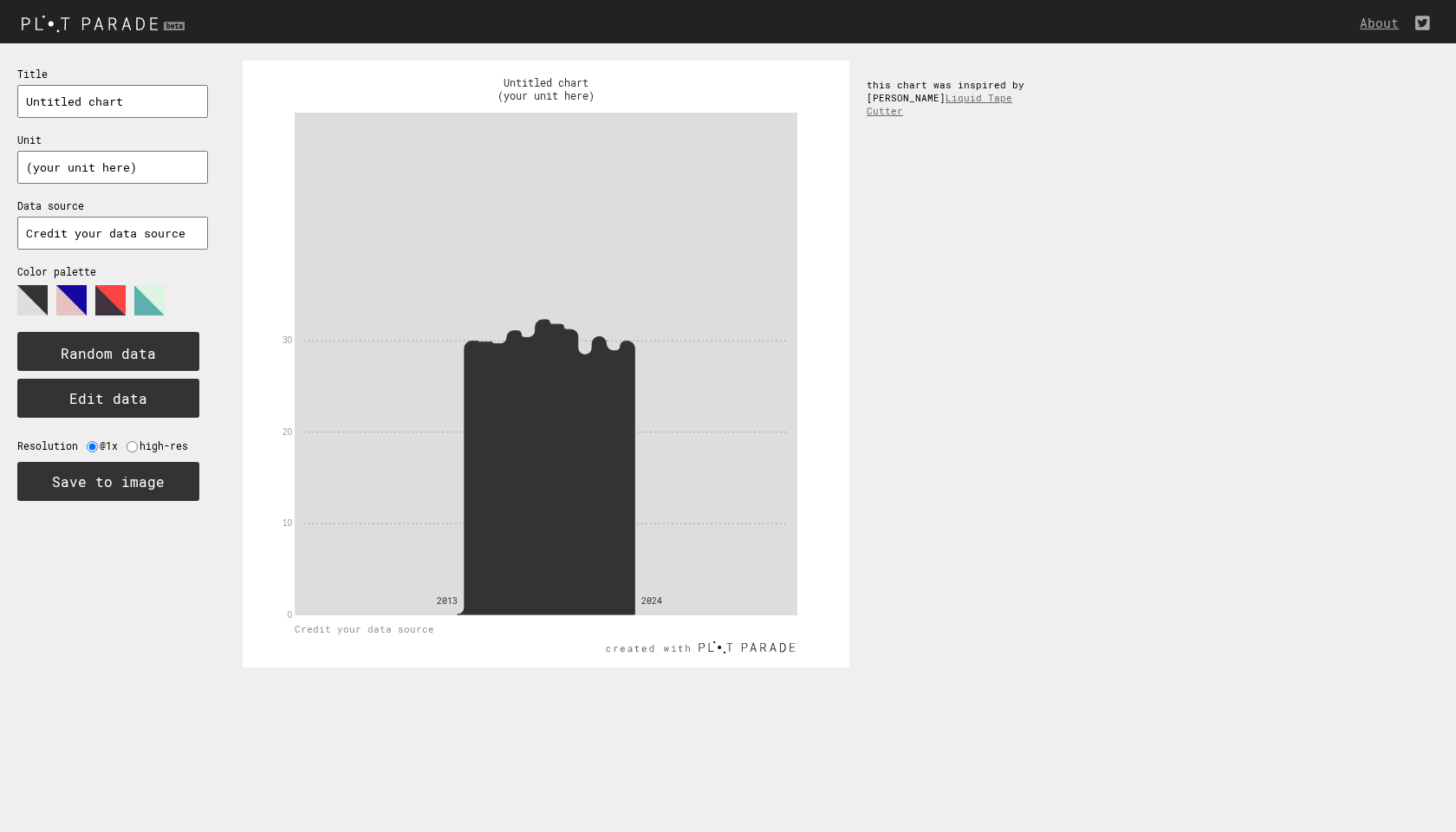
click at [74, 23] on img at bounding box center [105, 23] width 210 height 29
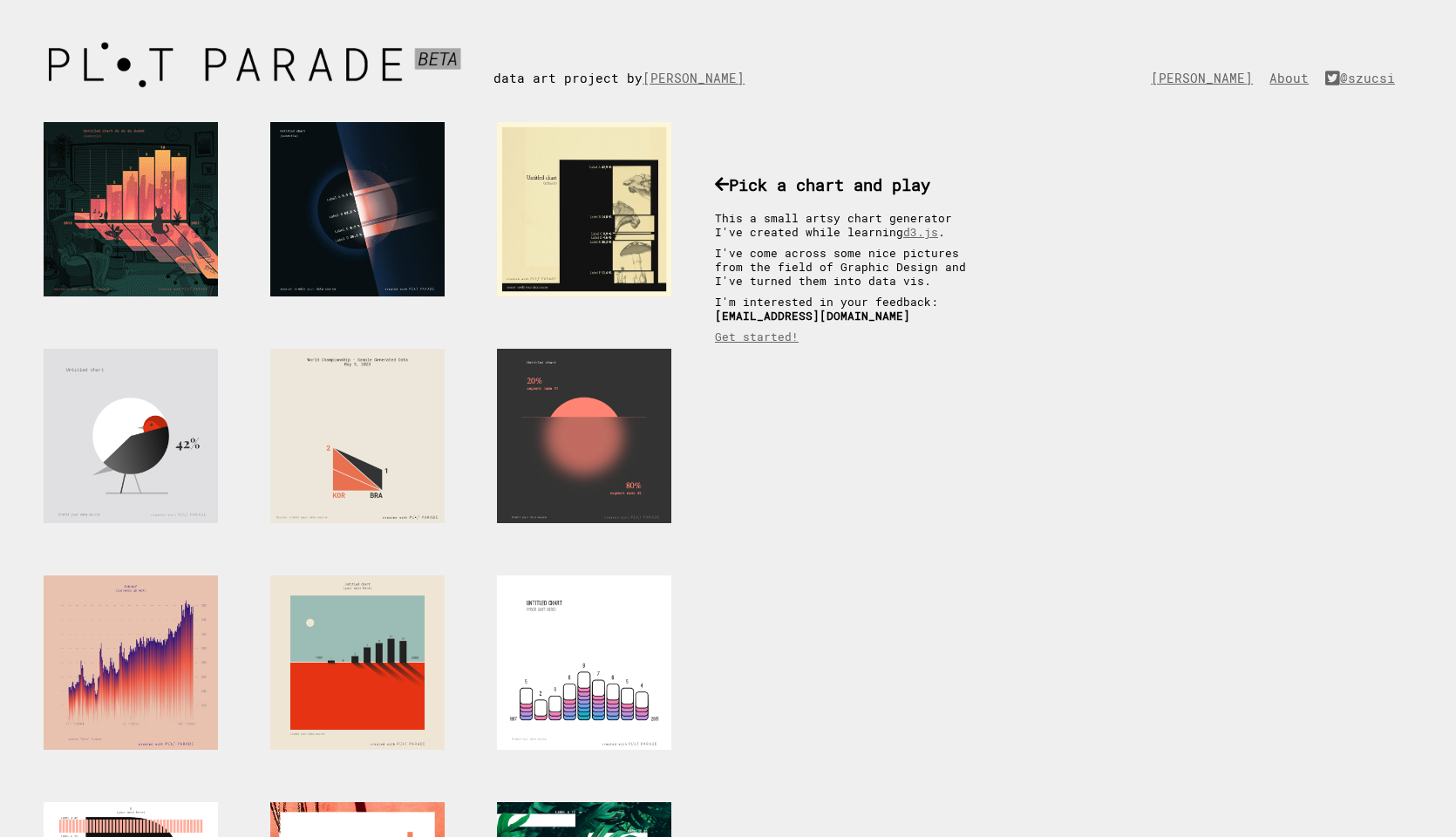
click at [147, 192] on div at bounding box center [130, 209] width 174 height 174
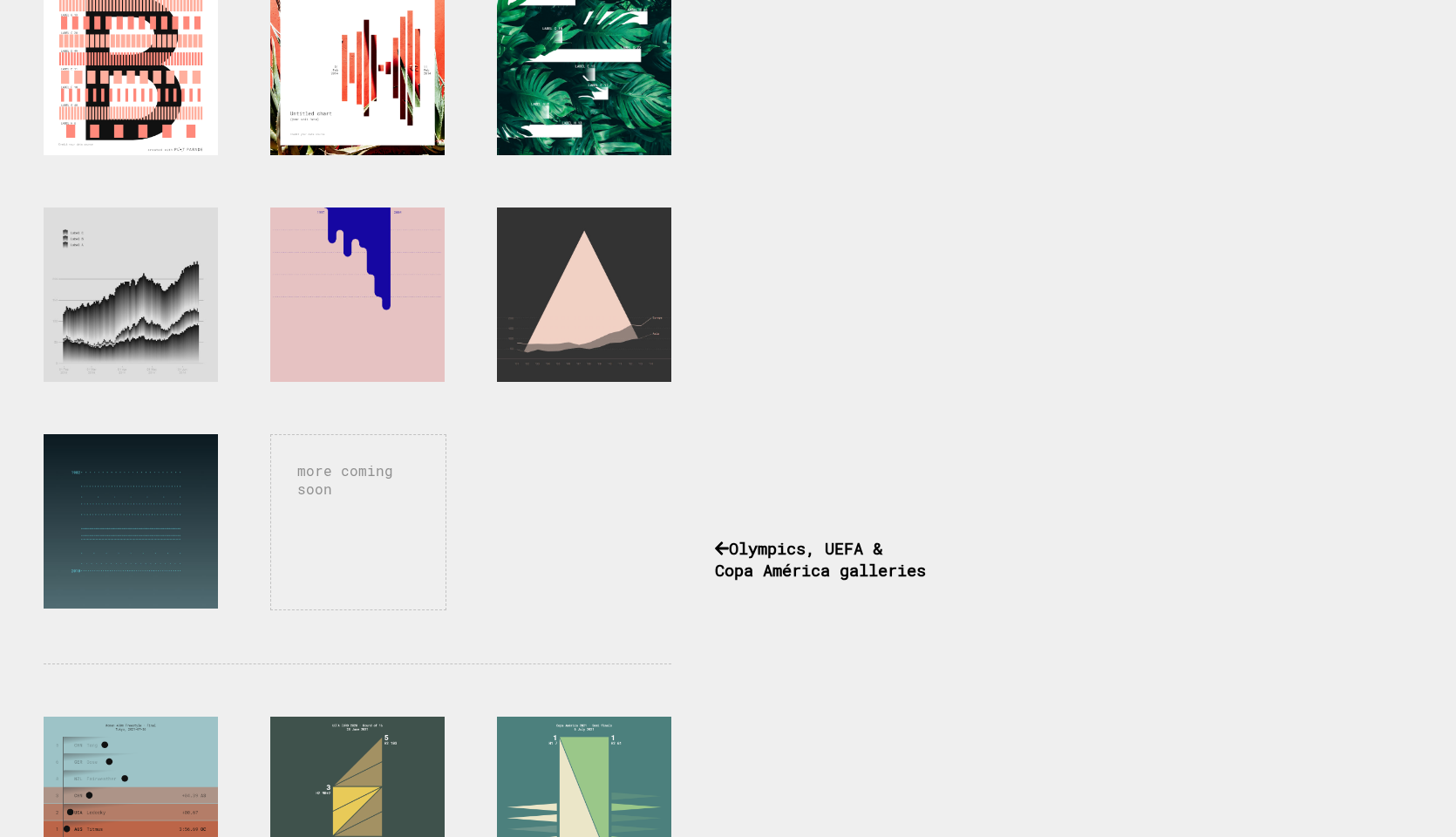
scroll to position [823, 0]
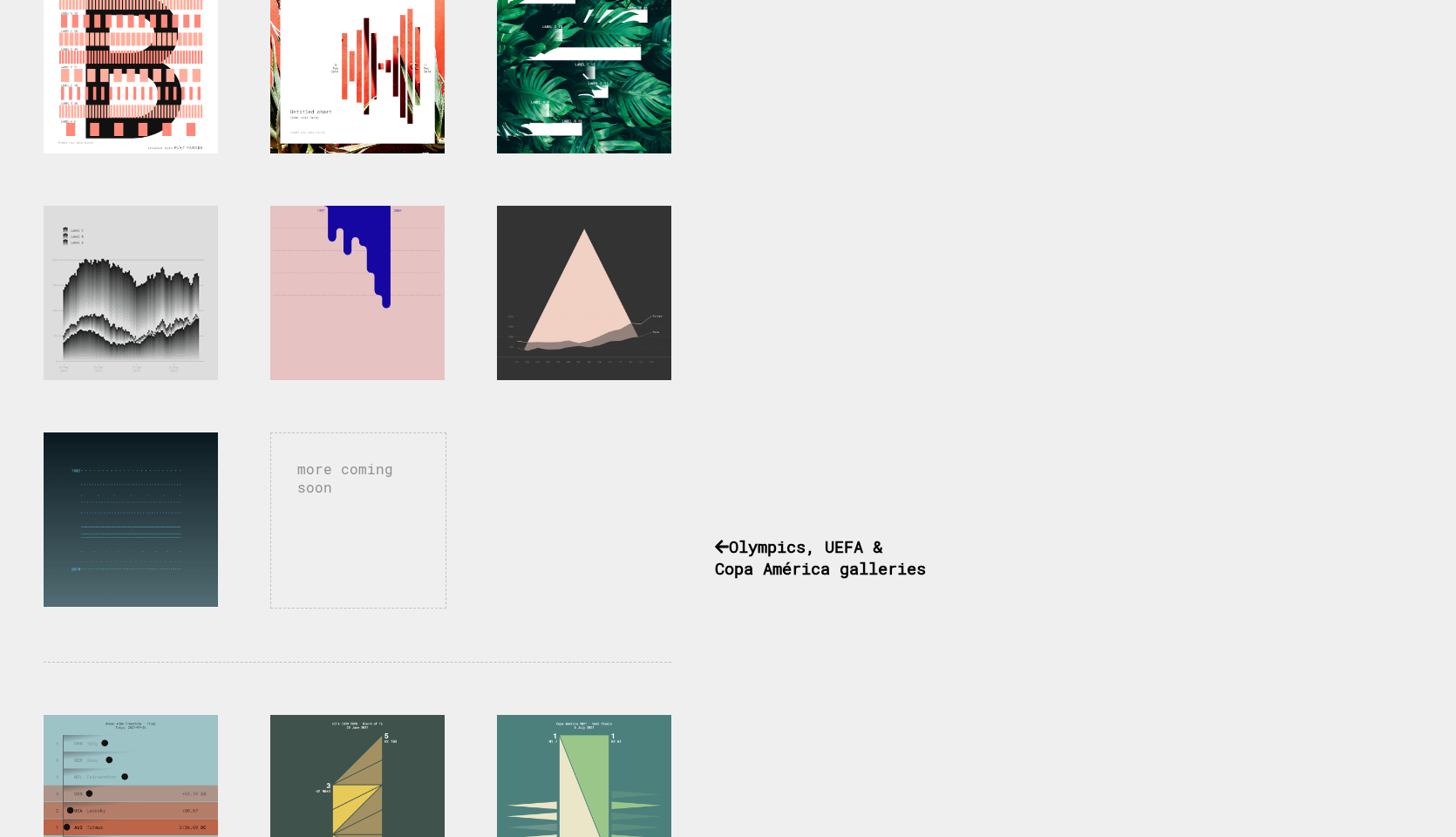
click at [119, 285] on div at bounding box center [130, 293] width 174 height 174
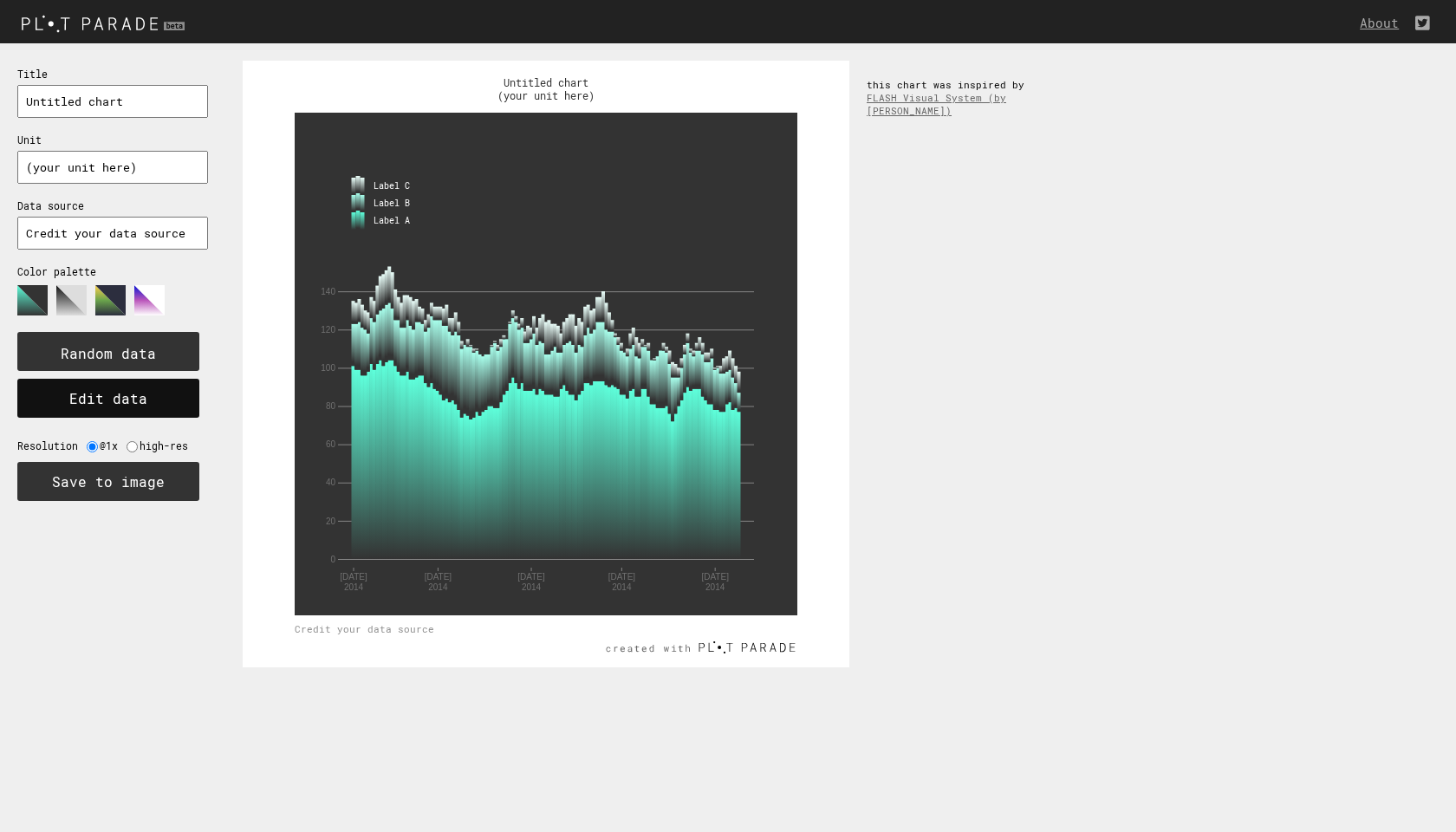
click at [113, 388] on button "Edit data" at bounding box center [108, 398] width 182 height 39
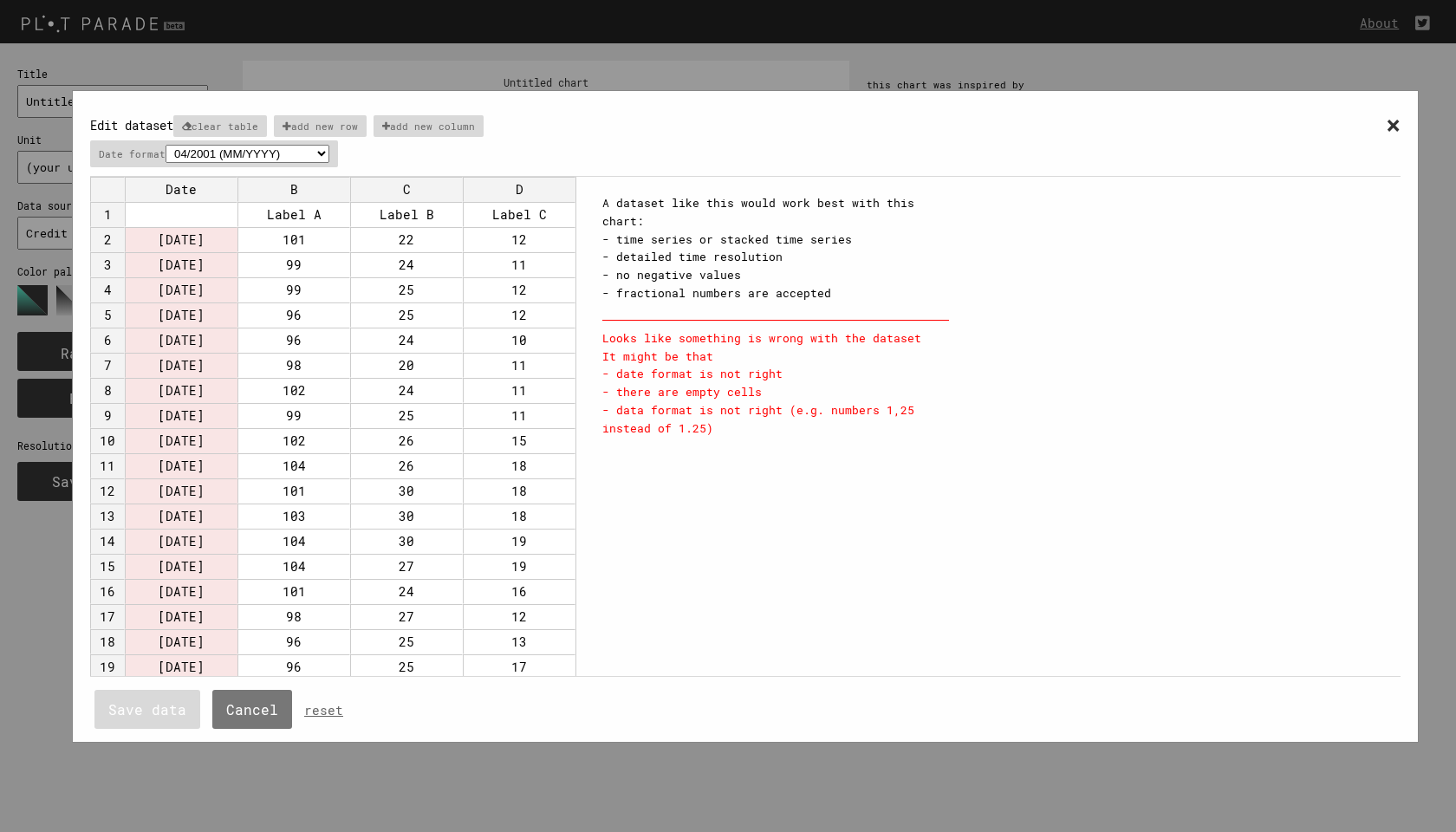
click at [732, 236] on div "A dataset like this would work best with this chart: - time series or stacked t…" at bounding box center [776, 248] width 347 height 108
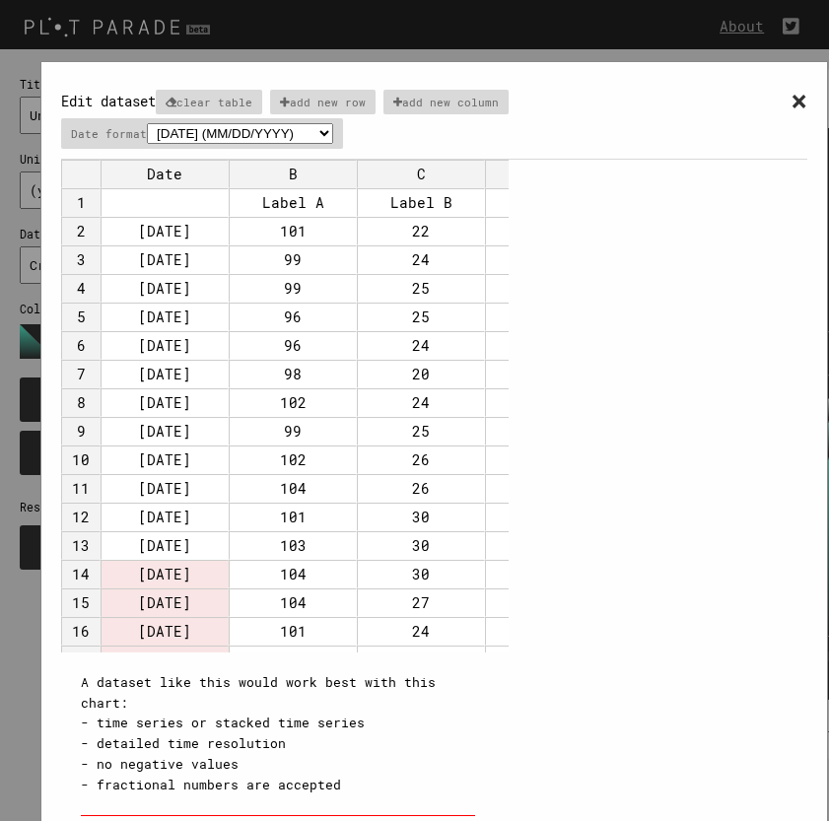
select select "%d/%m/%Y"
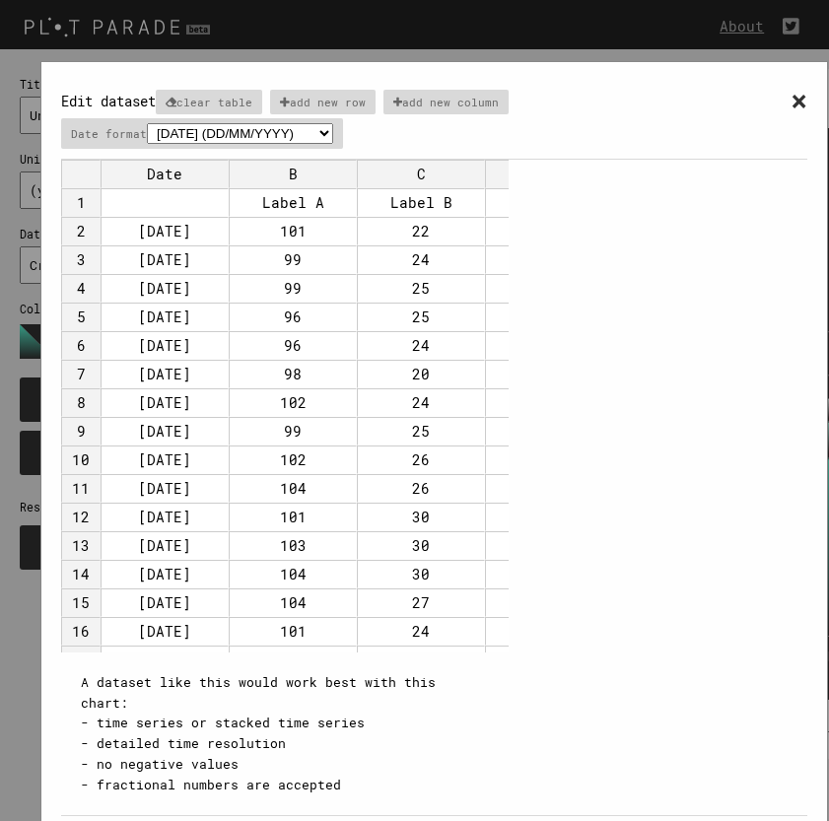
click at [292, 173] on td "B" at bounding box center [293, 174] width 128 height 29
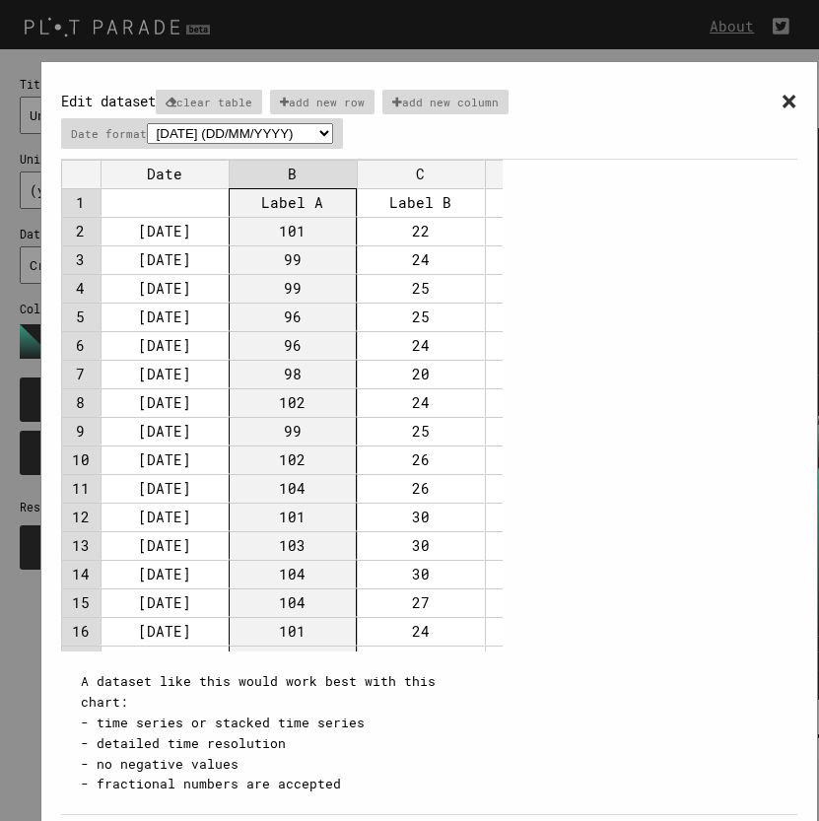
click at [298, 173] on td "B" at bounding box center [293, 174] width 128 height 29
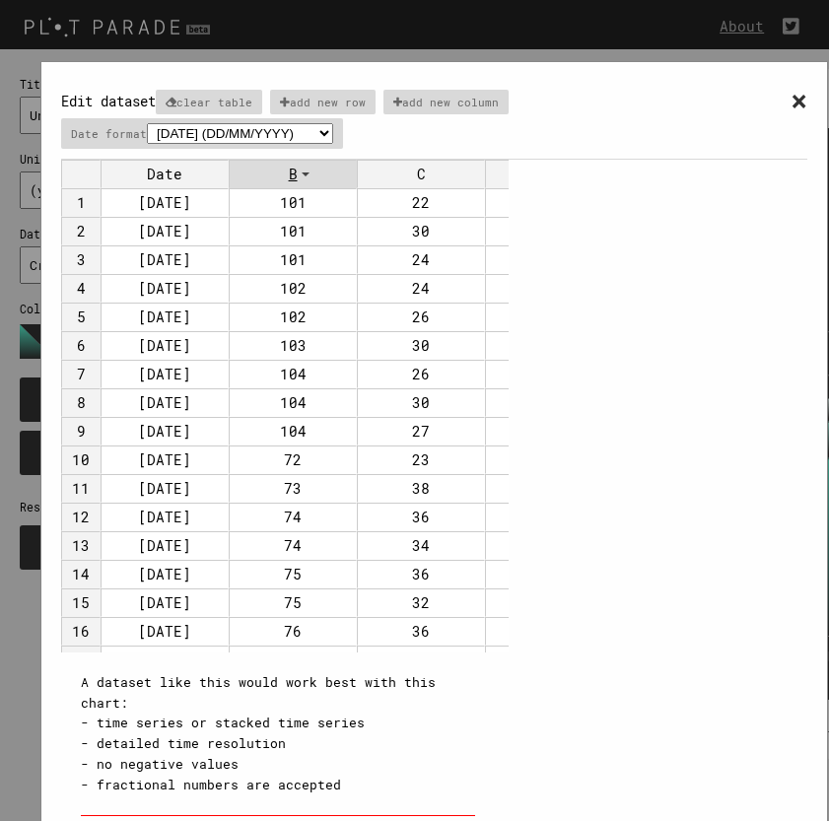
click at [298, 194] on td "101" at bounding box center [293, 202] width 128 height 29
click at [430, 108] on p "add new column" at bounding box center [446, 102] width 126 height 25
click at [307, 177] on td "B" at bounding box center [293, 174] width 128 height 29
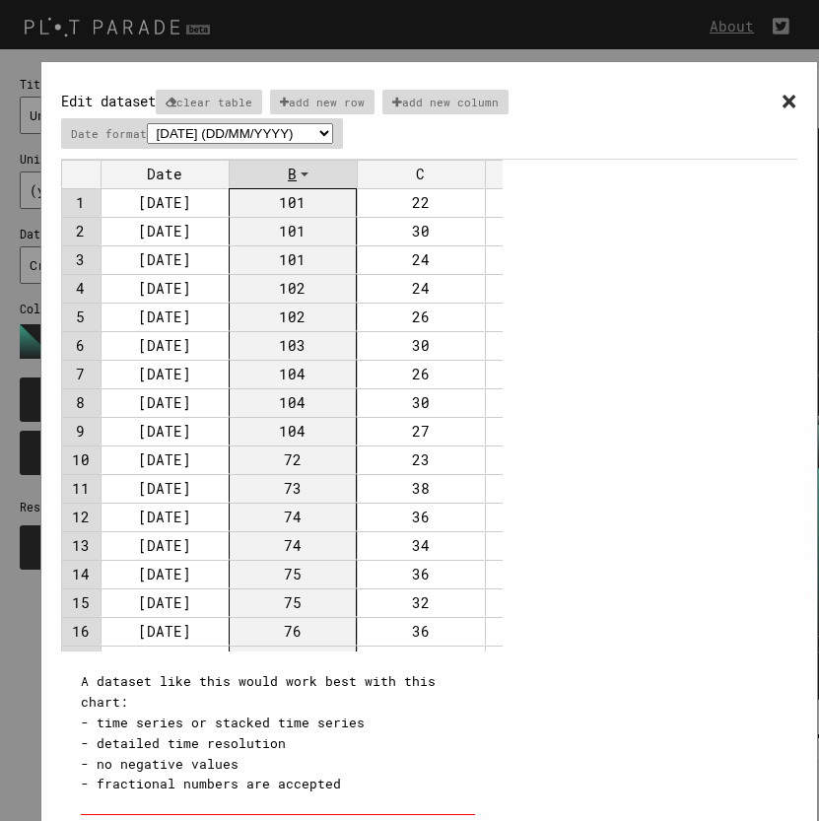
click at [307, 176] on span at bounding box center [304, 174] width 8 height 4
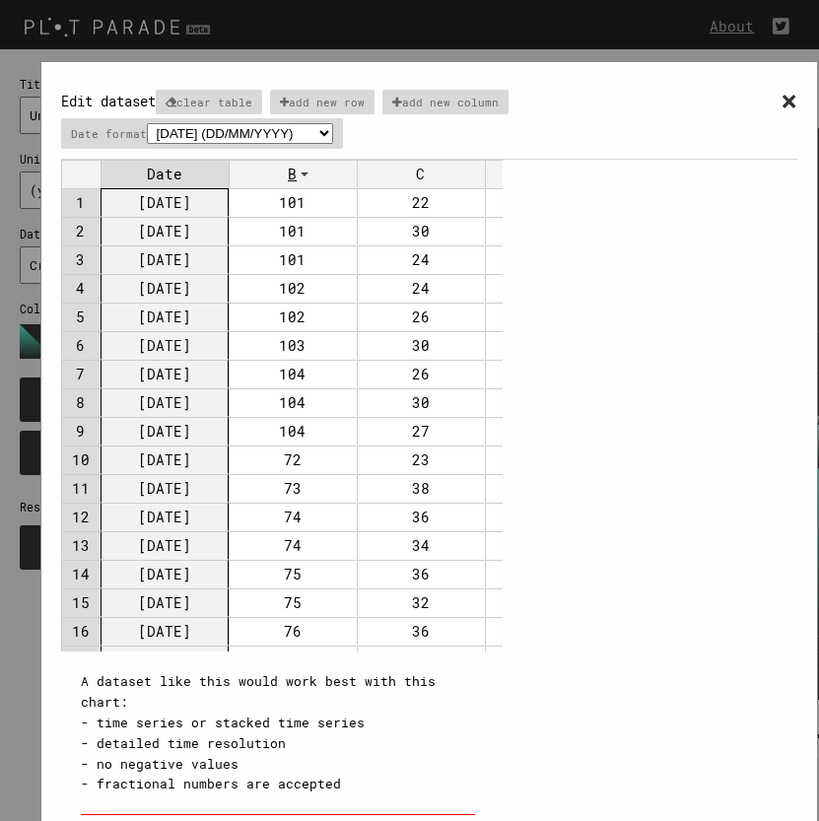
click at [176, 167] on td "Date" at bounding box center [164, 174] width 128 height 29
click at [187, 173] on td "Date" at bounding box center [164, 174] width 128 height 29
click at [160, 173] on td "Date" at bounding box center [164, 174] width 128 height 29
click at [180, 166] on td "Date" at bounding box center [164, 174] width 128 height 29
click at [173, 166] on td "Date" at bounding box center [164, 174] width 128 height 29
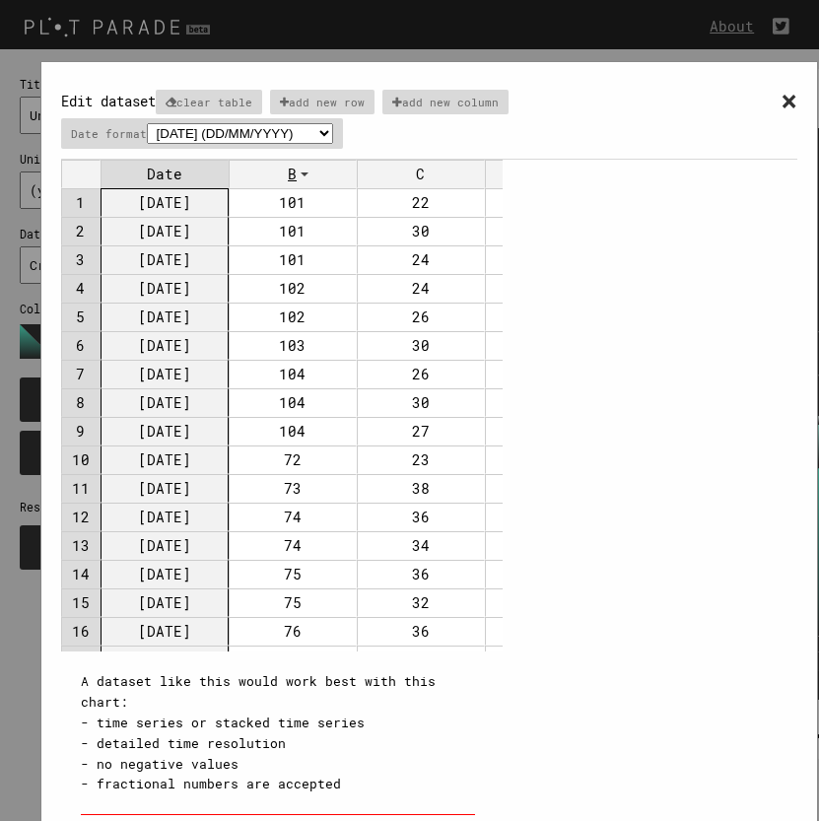
click at [131, 166] on td "Date" at bounding box center [164, 174] width 128 height 29
click at [164, 170] on td "Date" at bounding box center [164, 174] width 128 height 29
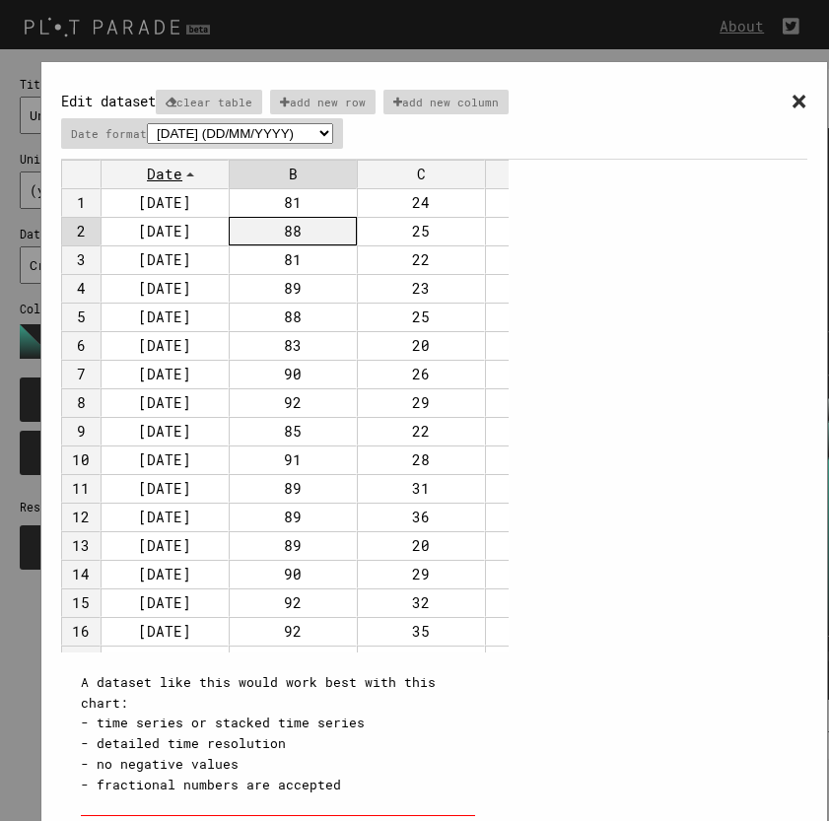
click at [291, 218] on td "88" at bounding box center [293, 231] width 128 height 29
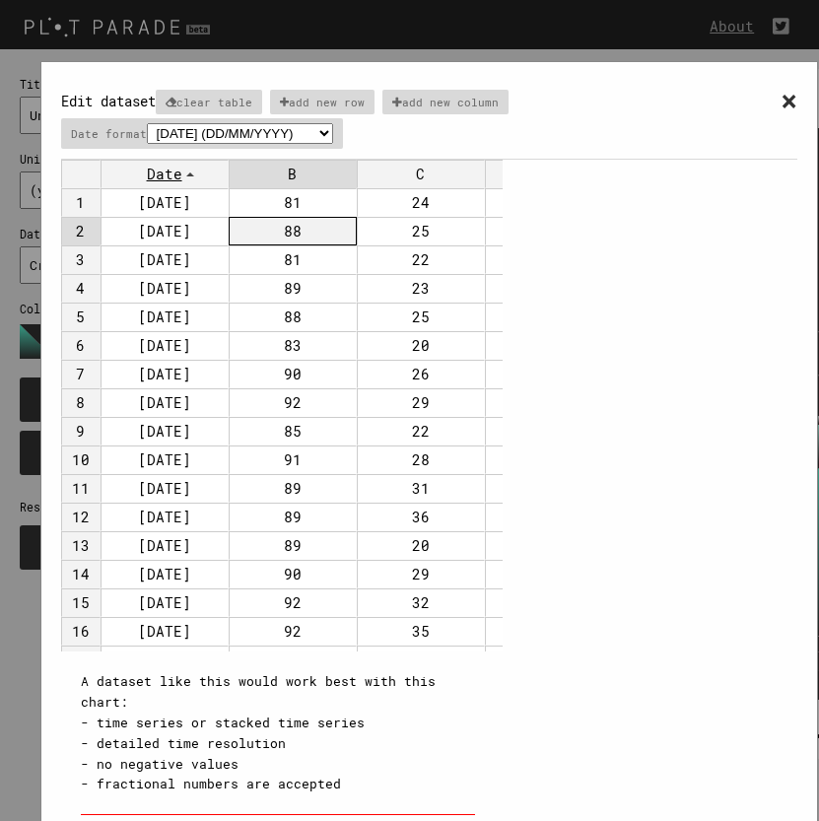
click at [183, 180] on td "Date" at bounding box center [164, 174] width 128 height 29
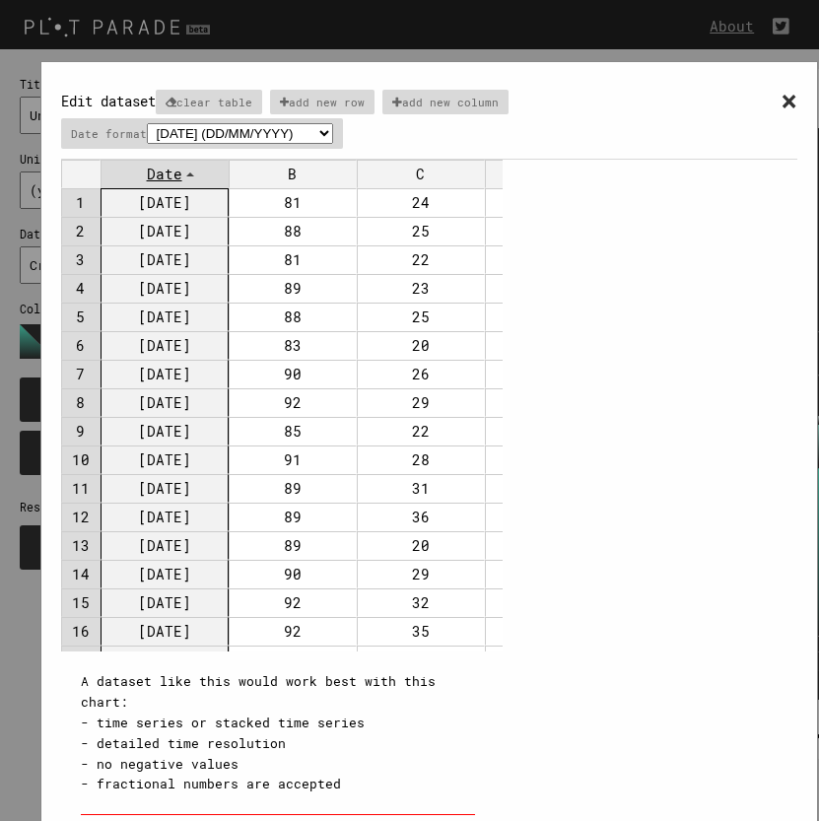
click at [188, 170] on td "Date" at bounding box center [164, 174] width 128 height 29
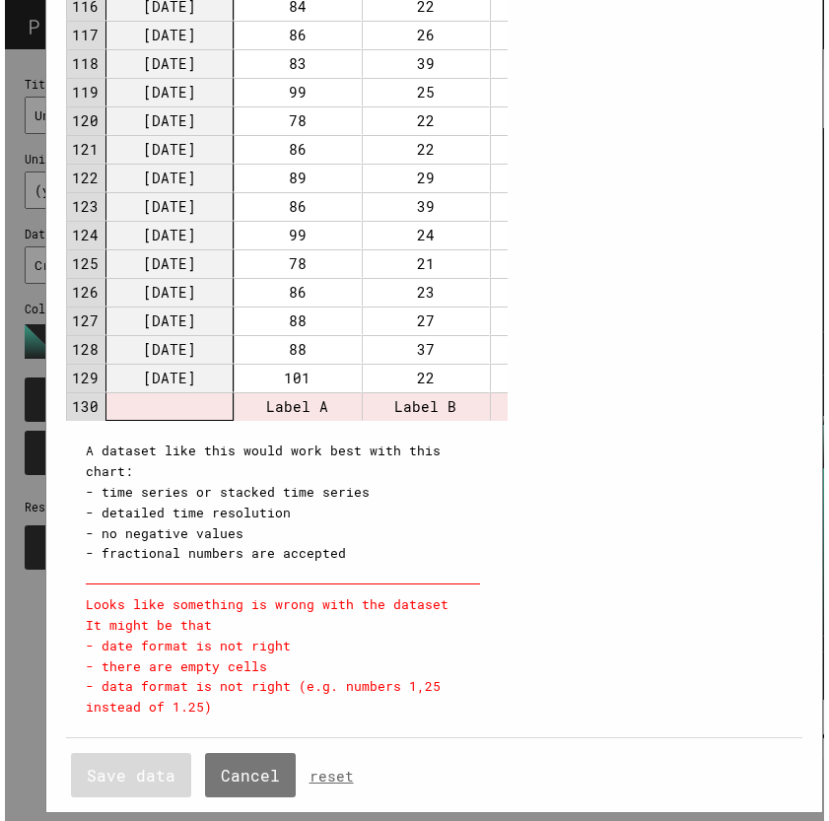
scroll to position [230, 0]
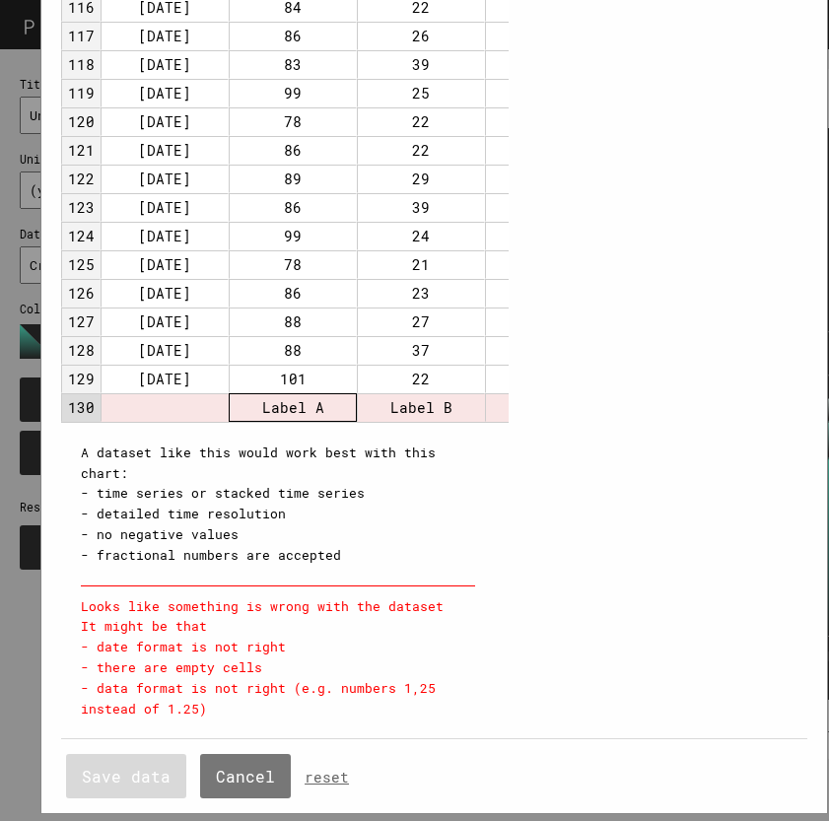
click at [300, 408] on td "Label A" at bounding box center [293, 407] width 128 height 29
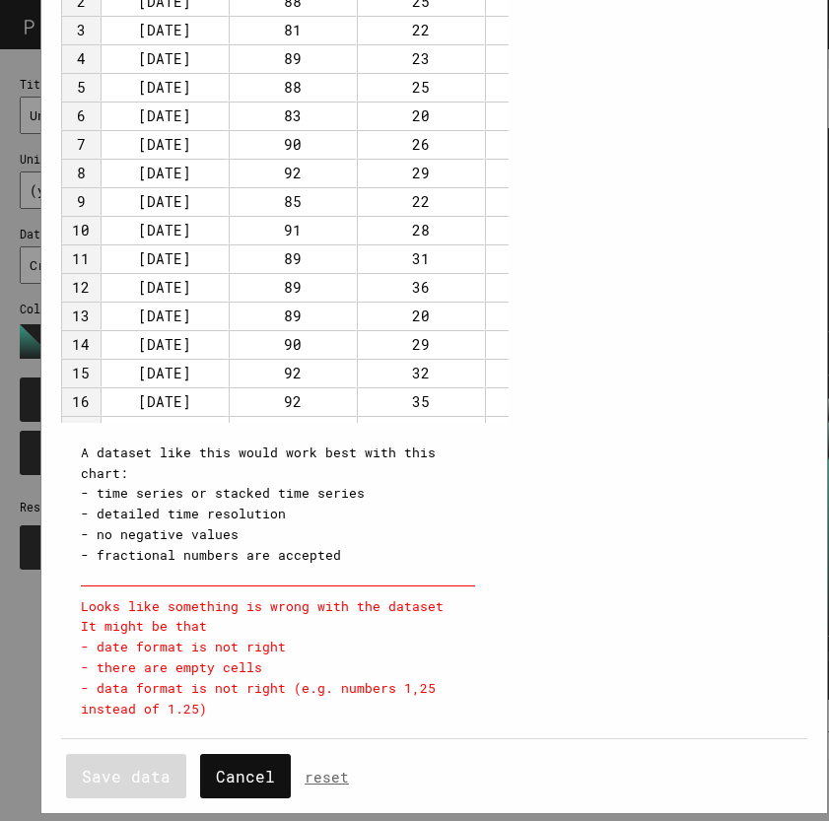
scroll to position [0, 0]
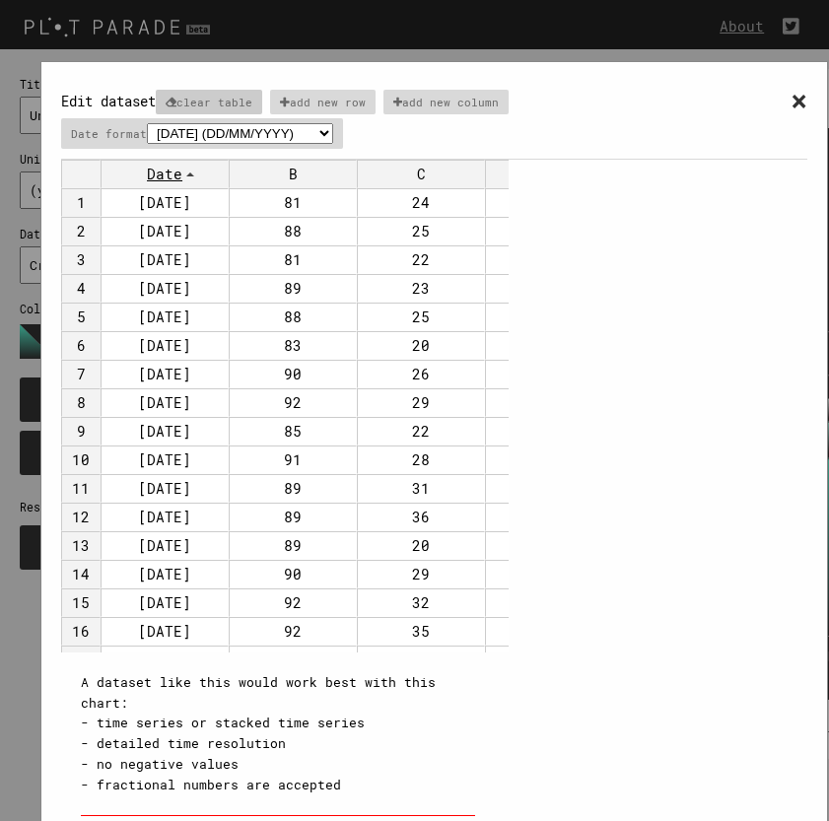
click at [244, 101] on p "clear table" at bounding box center [209, 102] width 106 height 25
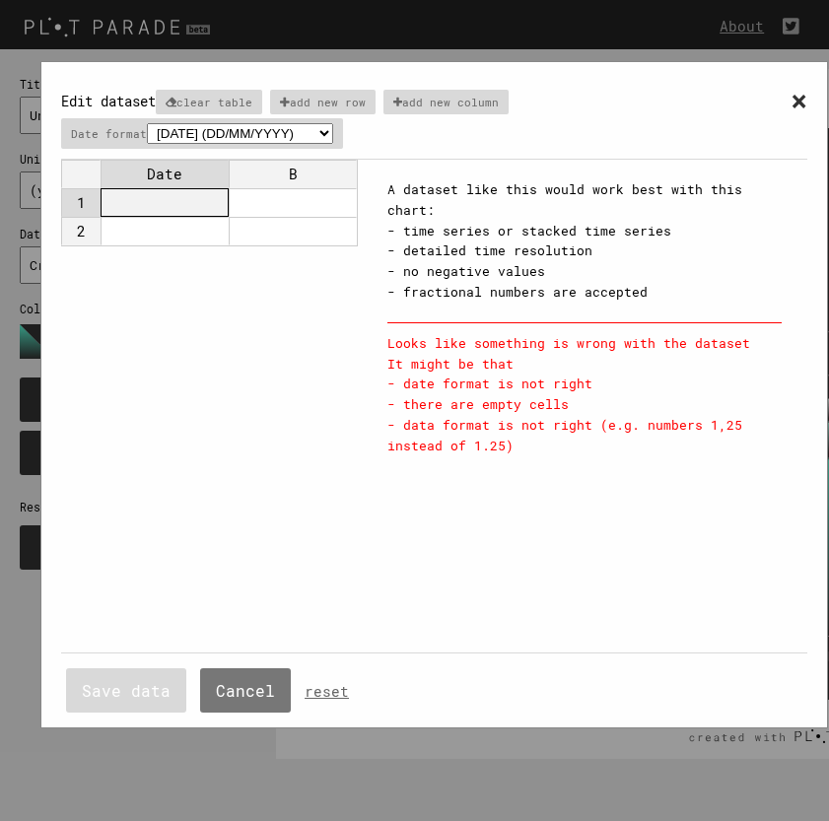
click at [197, 203] on td at bounding box center [164, 202] width 128 height 29
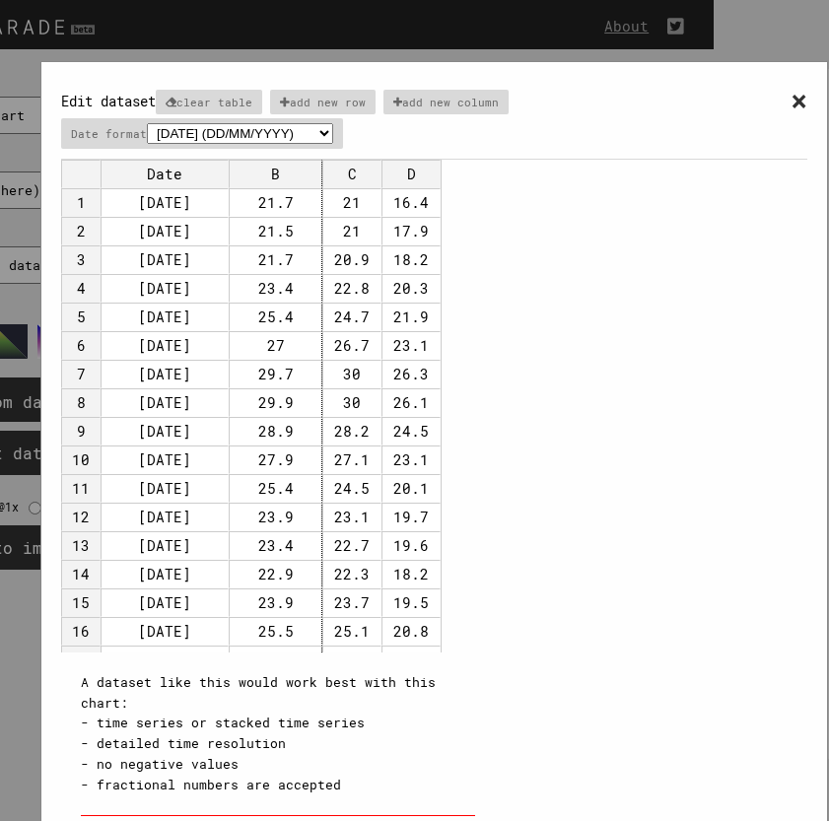
drag, startPoint x: 356, startPoint y: 169, endPoint x: 321, endPoint y: 169, distance: 34.5
click at [321, 169] on td "B" at bounding box center [276, 174] width 94 height 29
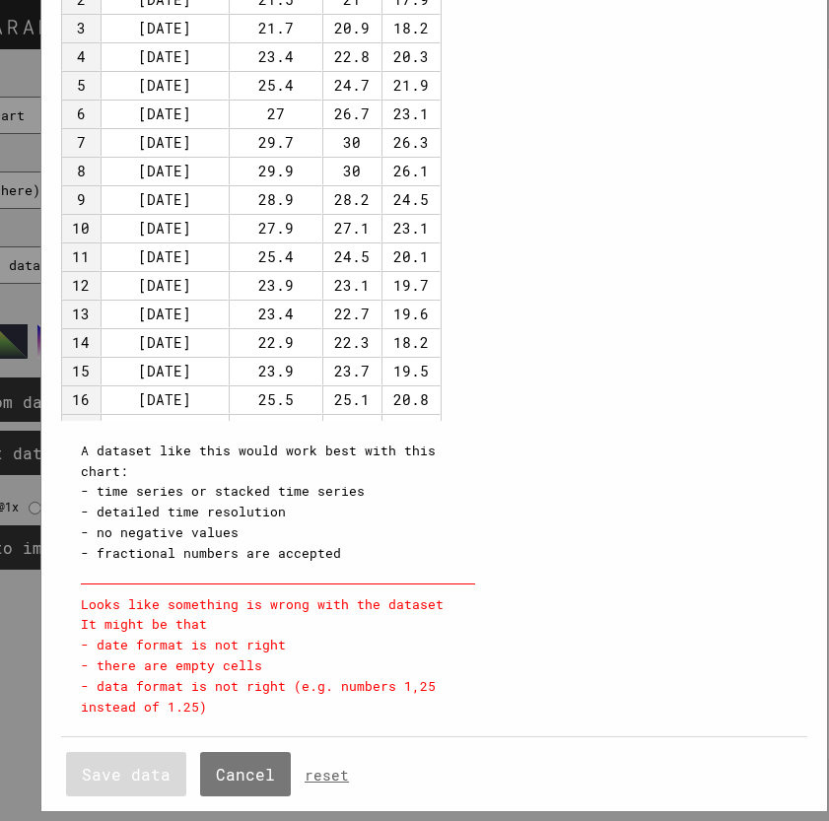
scroll to position [231, 0]
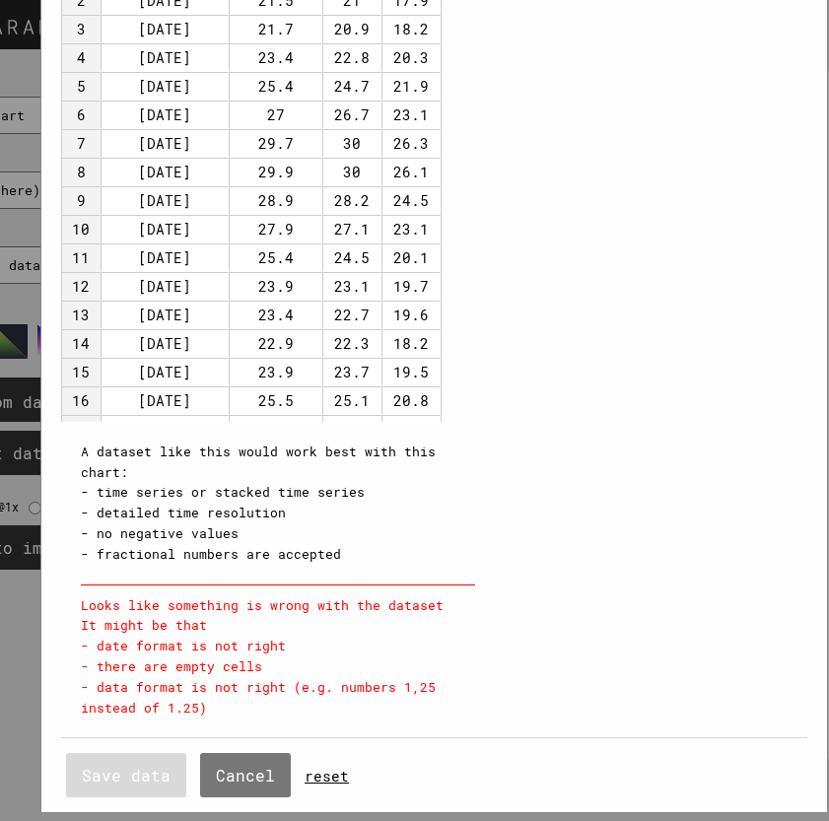
click at [332, 777] on link "reset" at bounding box center [326, 775] width 44 height 19
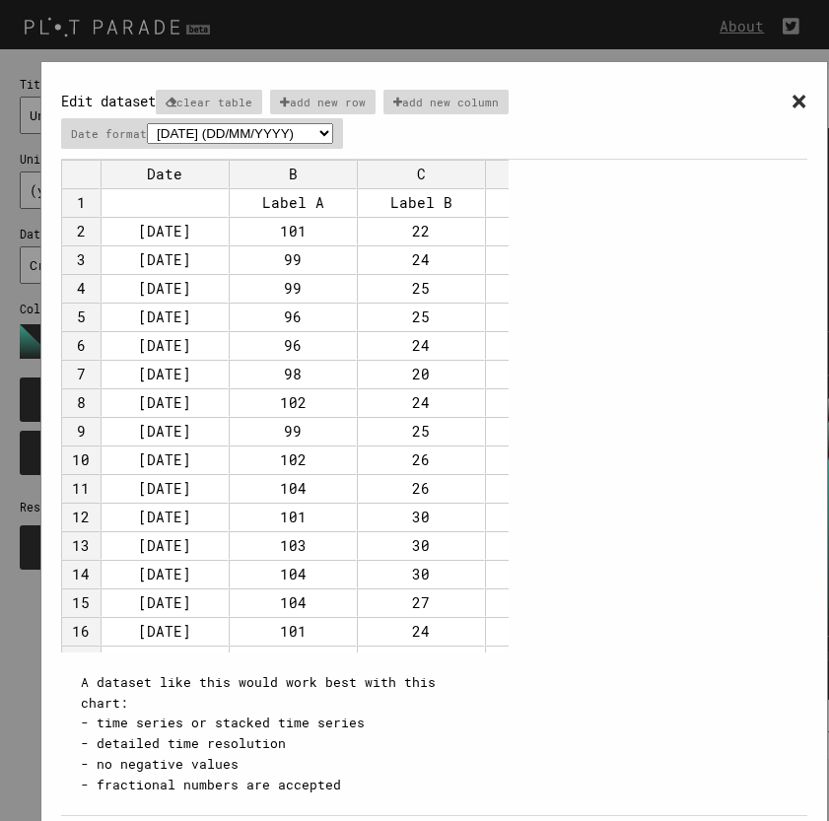
click at [175, 232] on td "01/02/2014" at bounding box center [164, 231] width 128 height 29
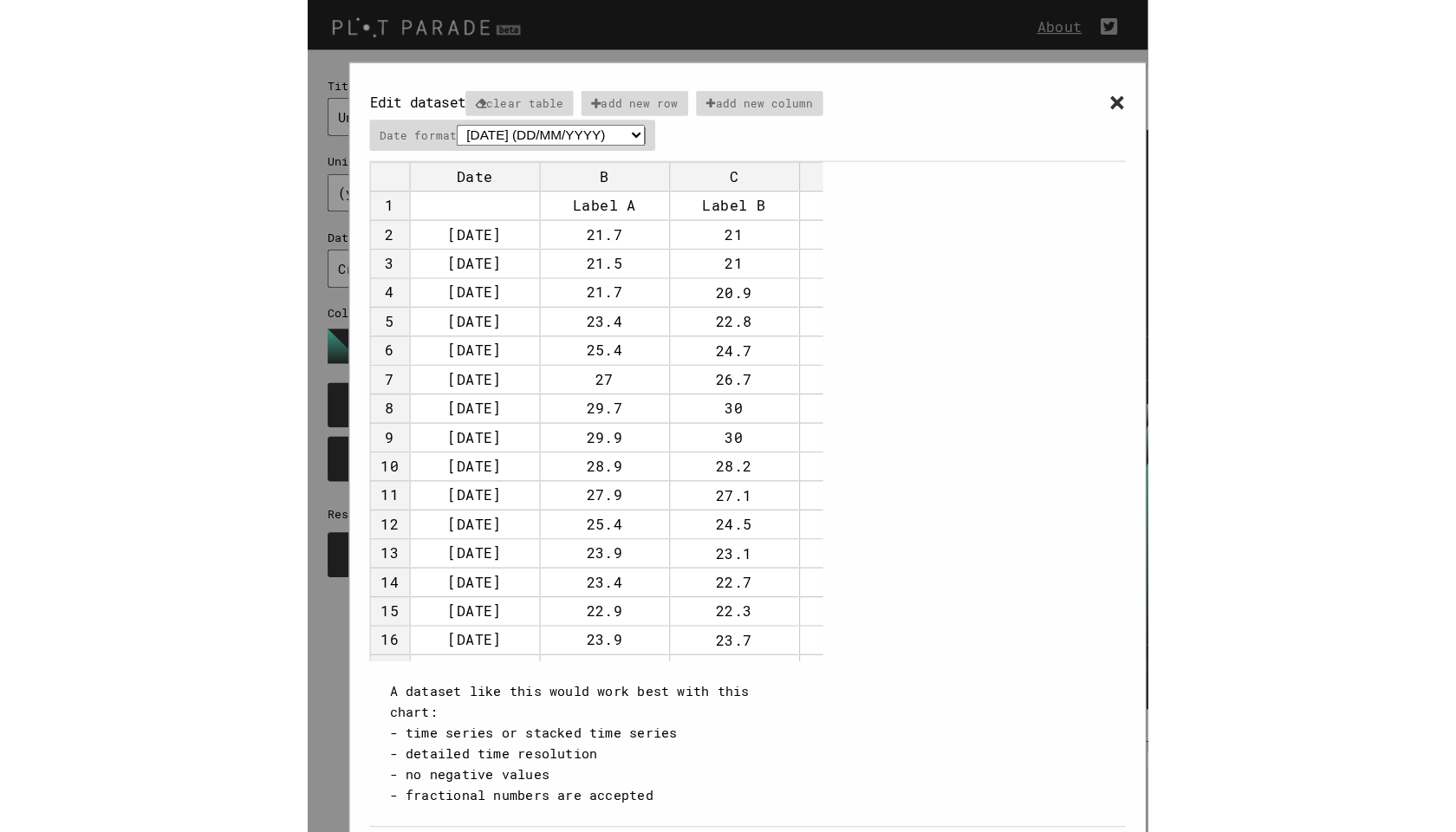
scroll to position [2388, 0]
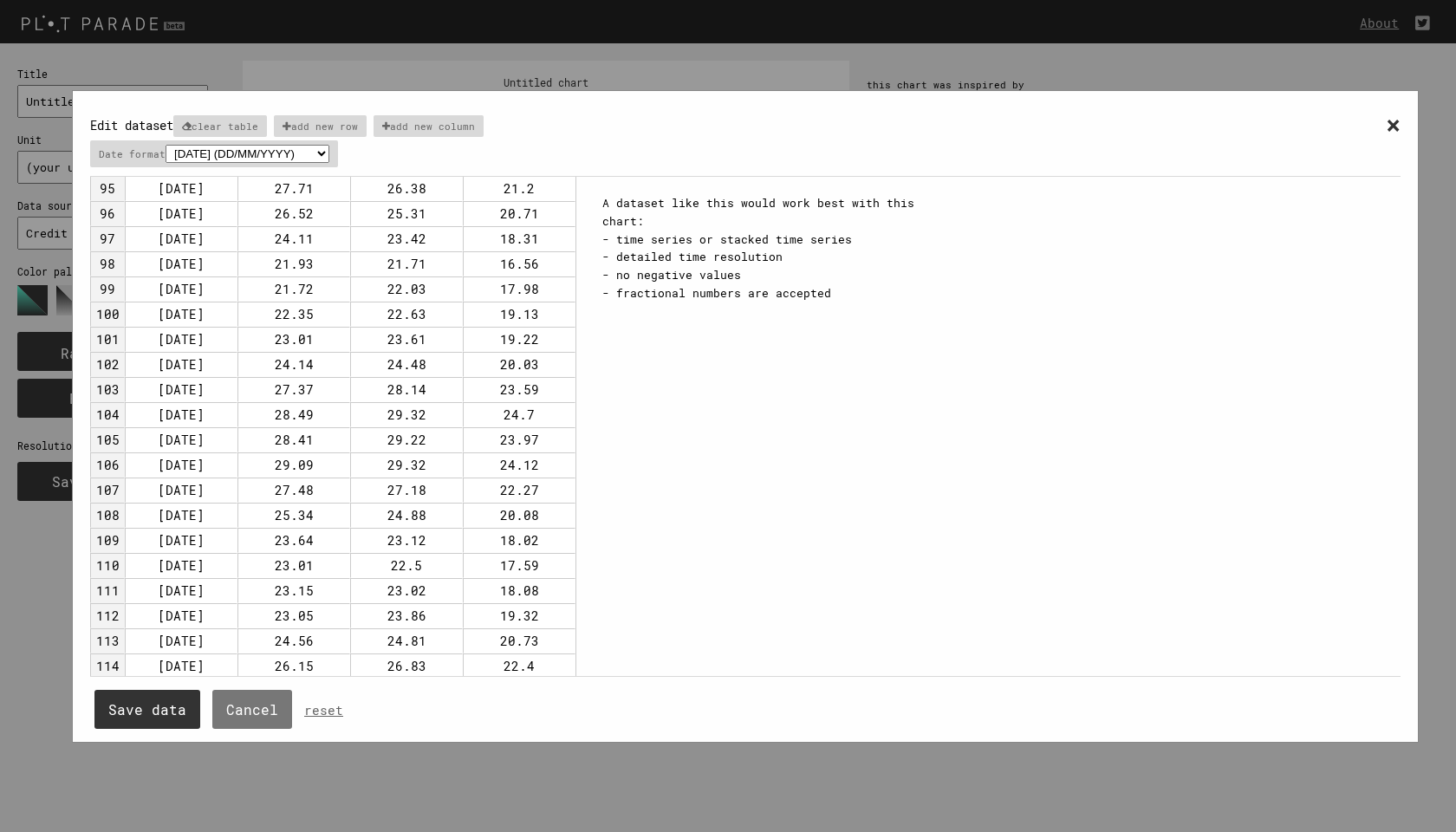
drag, startPoint x: 71, startPoint y: 682, endPoint x: 254, endPoint y: 633, distance: 189.4
click at [71, 682] on div "× Edit dataset clear table add new row add new column Date format 2001 (YYYY) 0…" at bounding box center [745, 433] width 1491 height 866
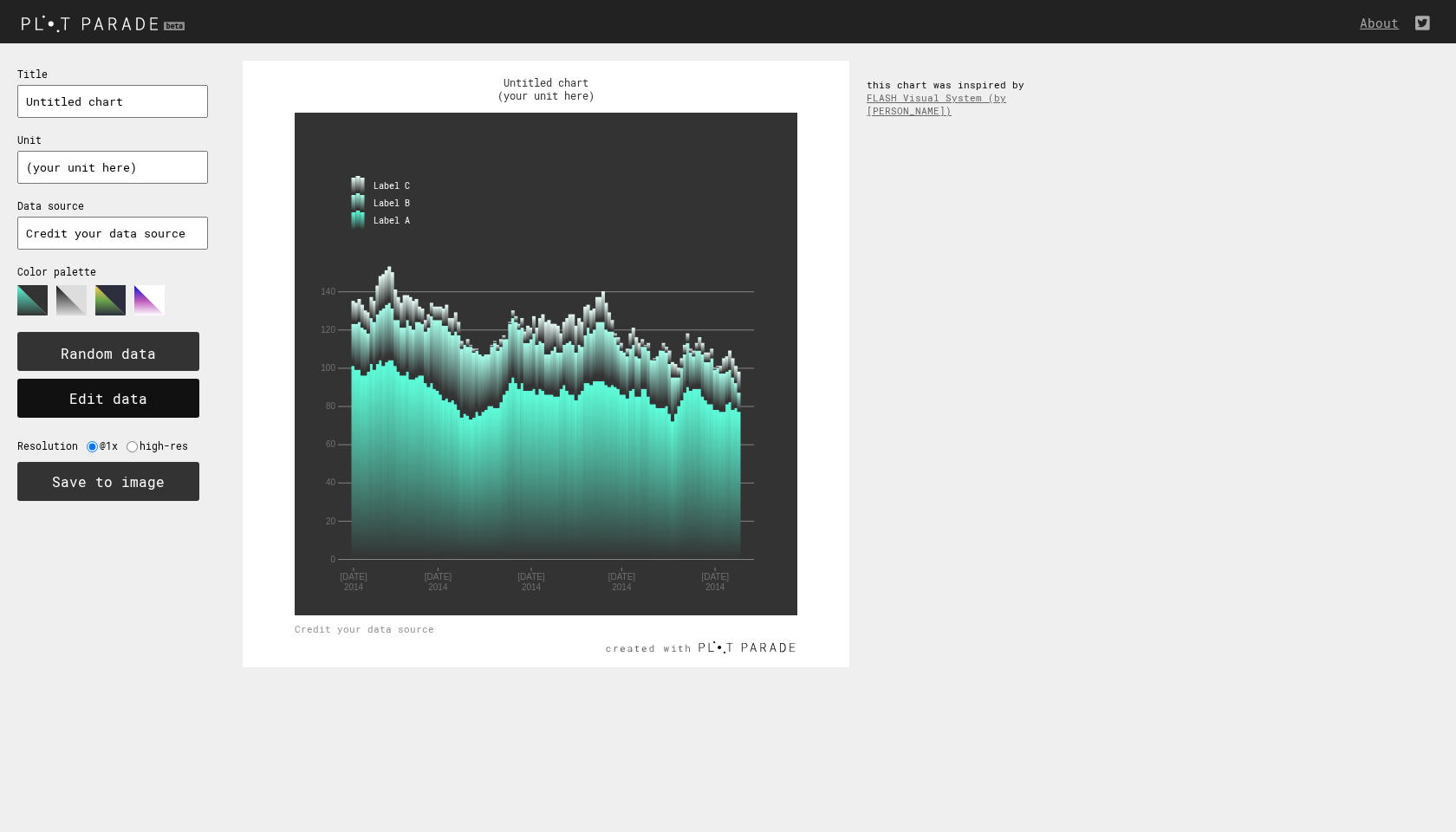
click at [172, 381] on button "Edit data" at bounding box center [108, 398] width 182 height 39
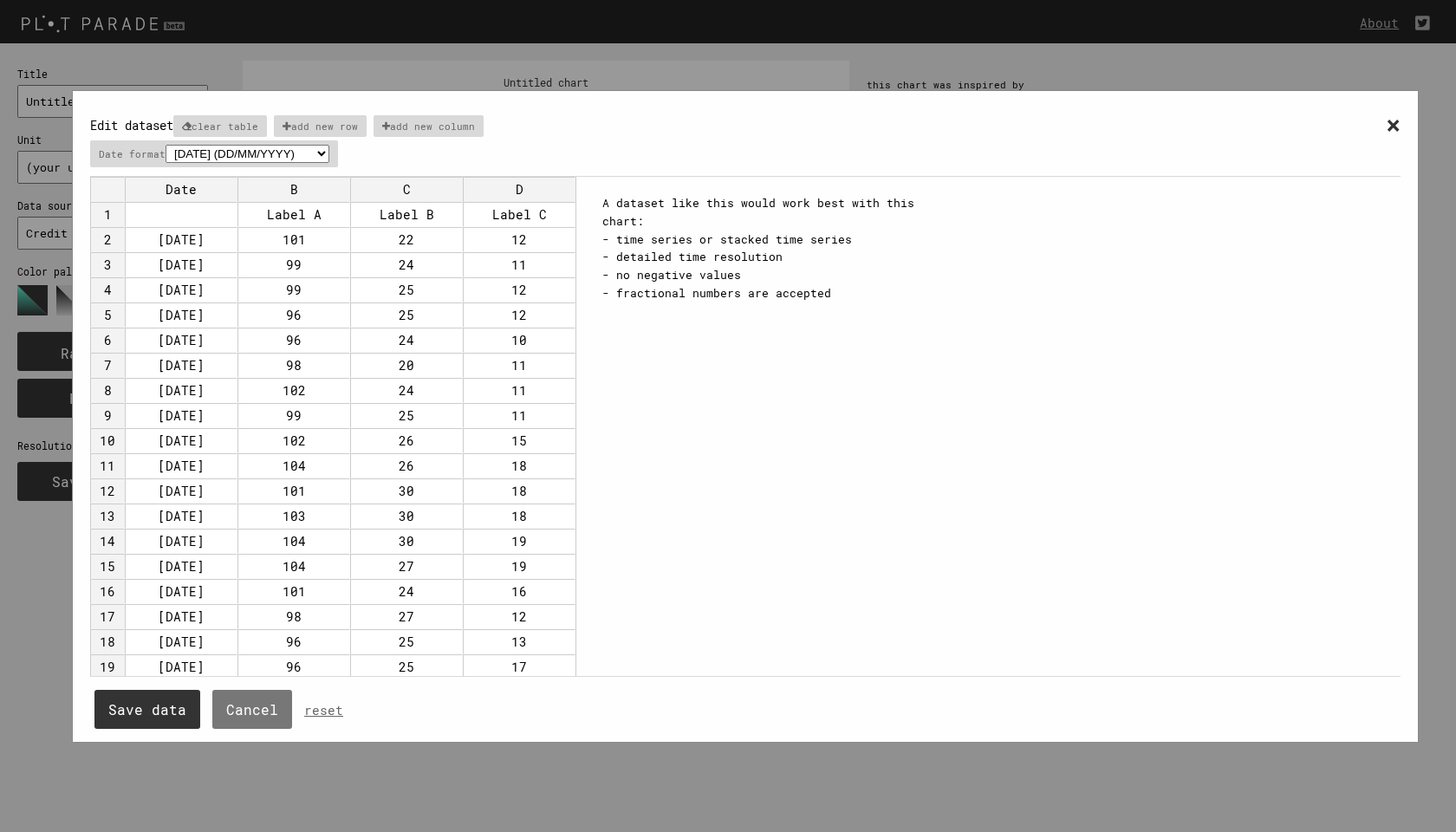
scroll to position [0, 0]
click at [195, 239] on td "01/02/2014" at bounding box center [181, 239] width 113 height 26
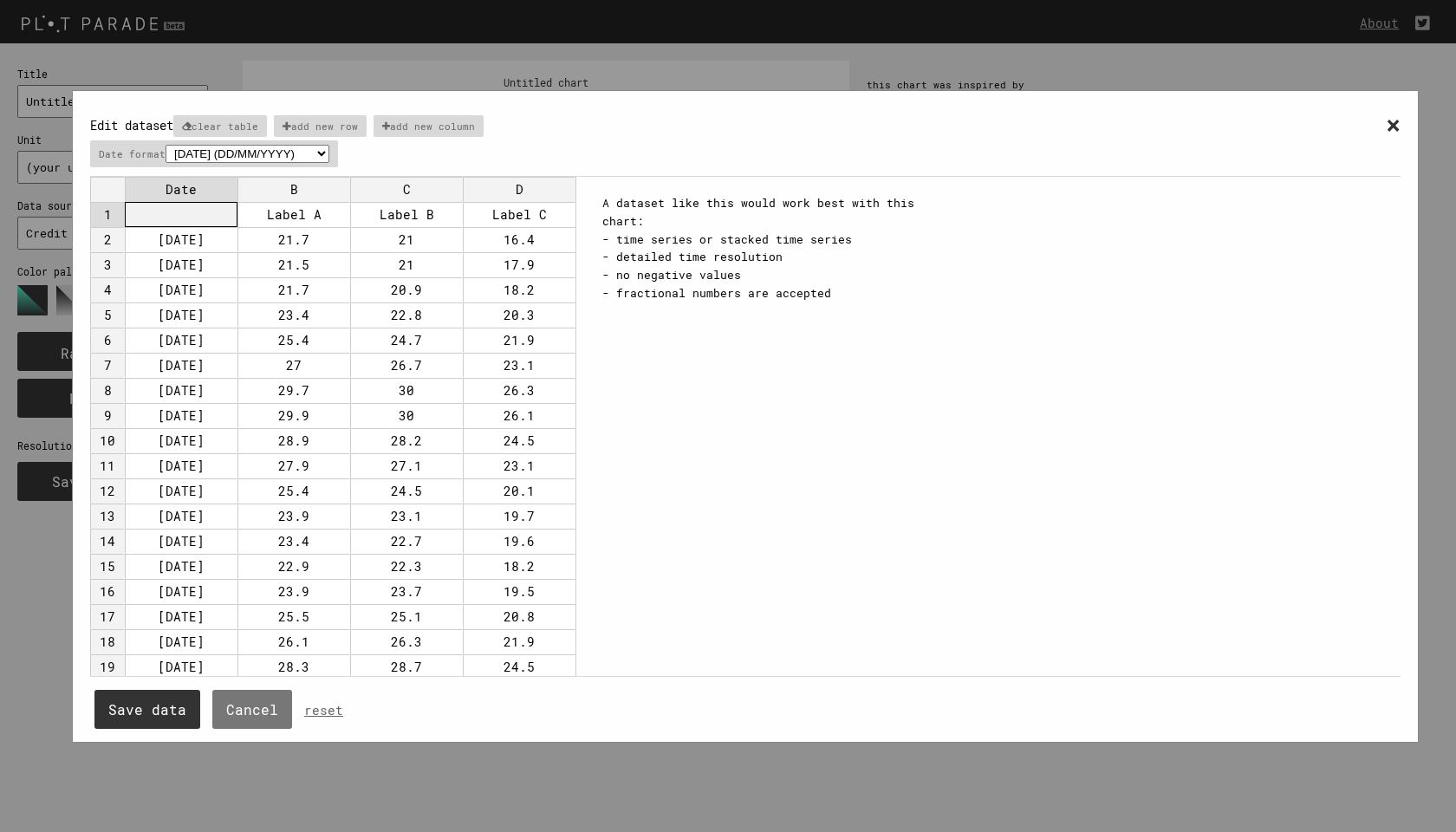
click at [193, 211] on td at bounding box center [181, 215] width 113 height 26
click at [188, 238] on td "01/01/2013" at bounding box center [181, 239] width 113 height 26
click at [147, 704] on button "Save data" at bounding box center [147, 709] width 106 height 39
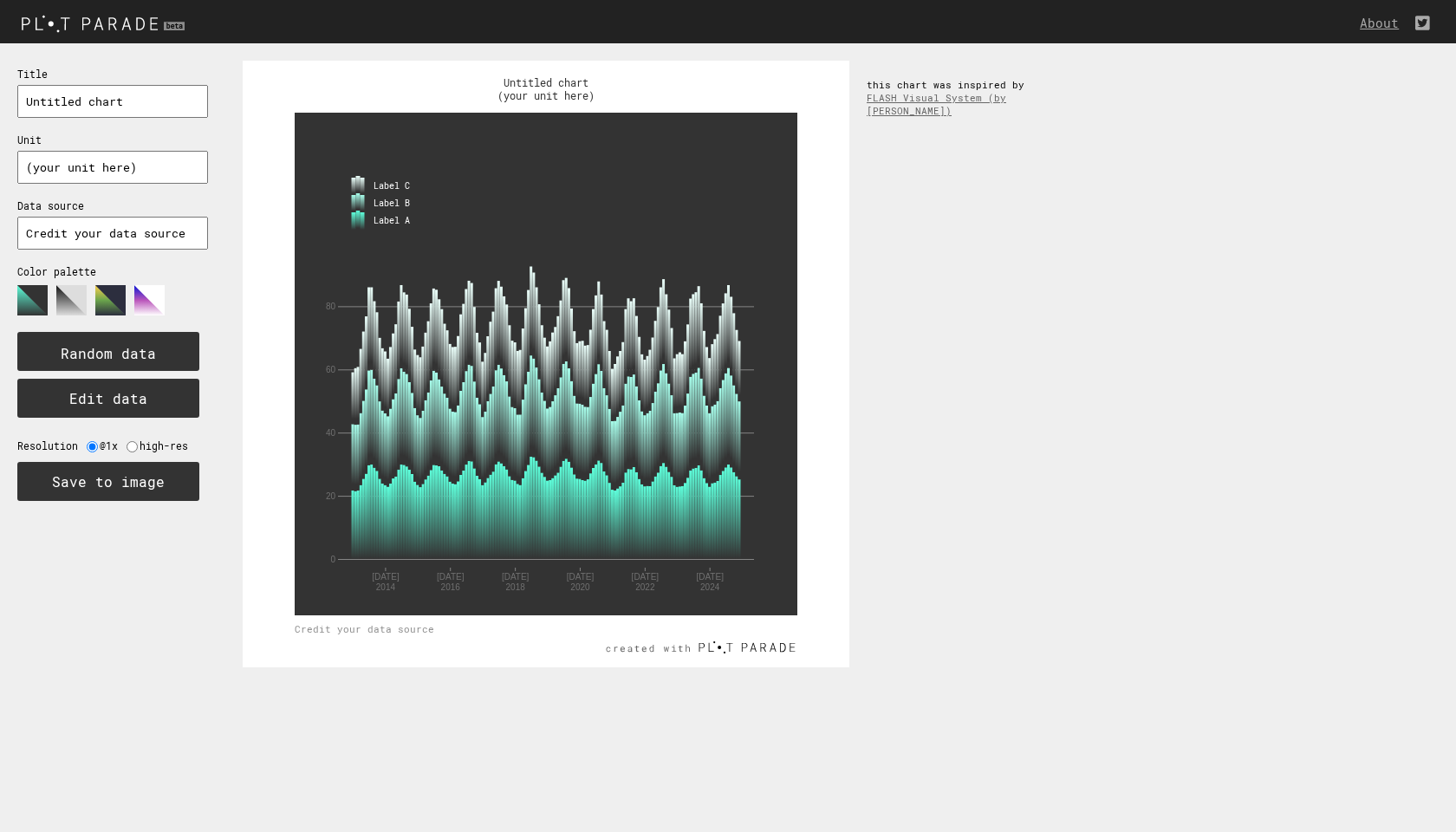
click at [62, 11] on img at bounding box center [105, 23] width 210 height 29
